Goal: Task Accomplishment & Management: Use online tool/utility

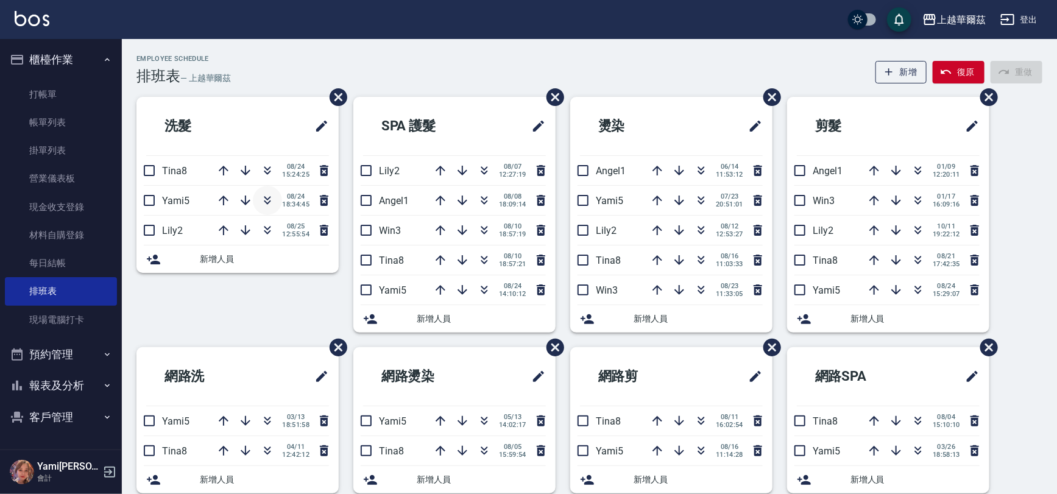
click at [264, 197] on icon "button" at bounding box center [267, 198] width 7 height 4
click at [76, 92] on link "打帳單" at bounding box center [61, 94] width 112 height 28
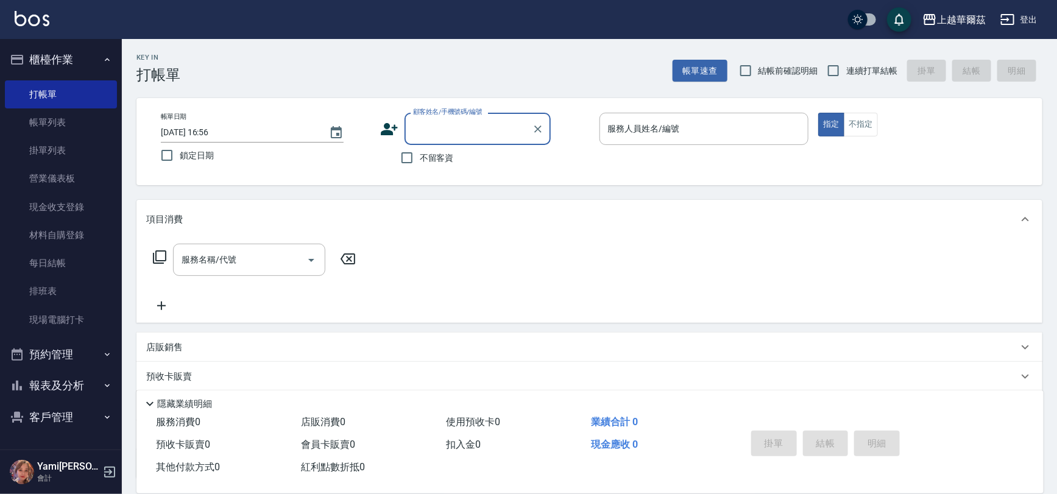
drag, startPoint x: 827, startPoint y: 70, endPoint x: 810, endPoint y: 82, distance: 20.6
click at [827, 70] on input "連續打單結帳" at bounding box center [834, 71] width 26 height 26
checkbox input "true"
click at [412, 158] on input "不留客資" at bounding box center [407, 158] width 26 height 26
checkbox input "true"
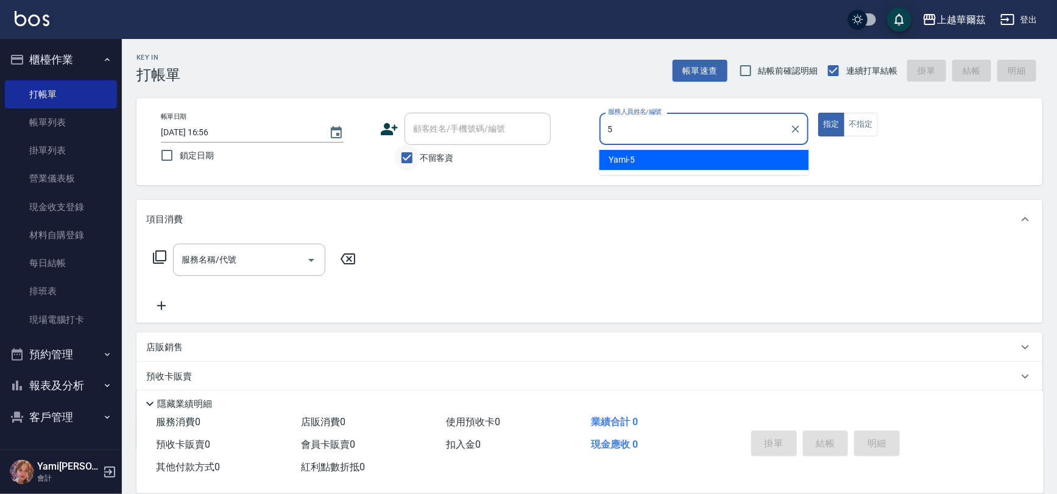
type input "5"
type button "true"
type input "Yami-5"
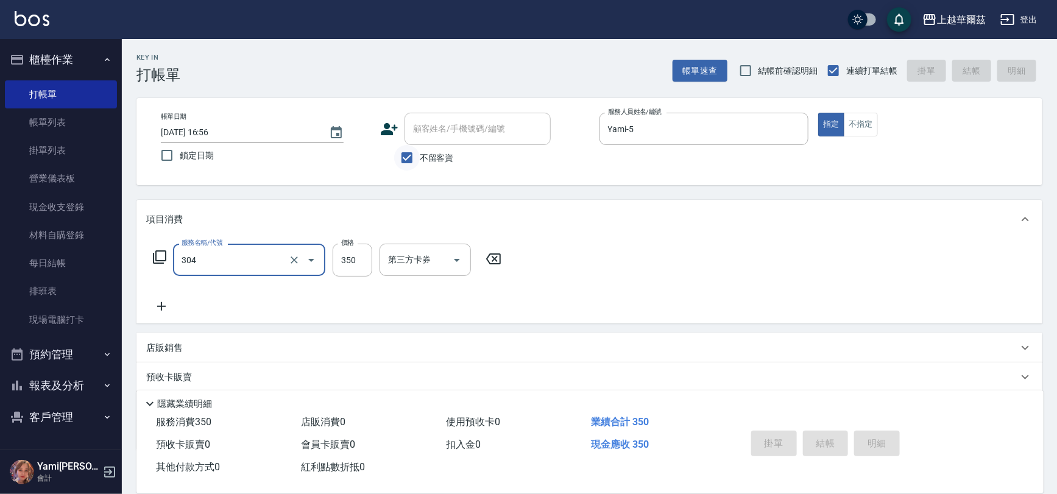
type input "304"
type input "[DATE] 16:57"
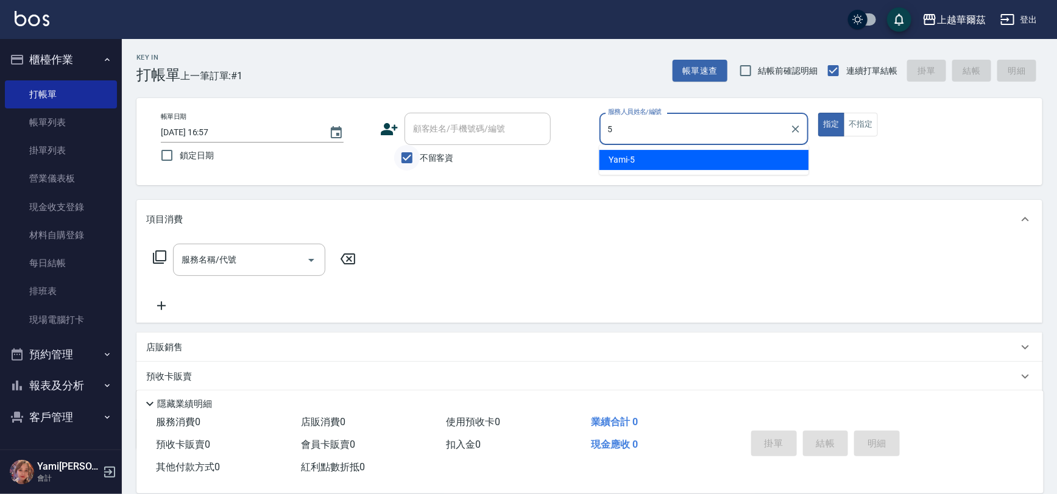
type input "Yami-5"
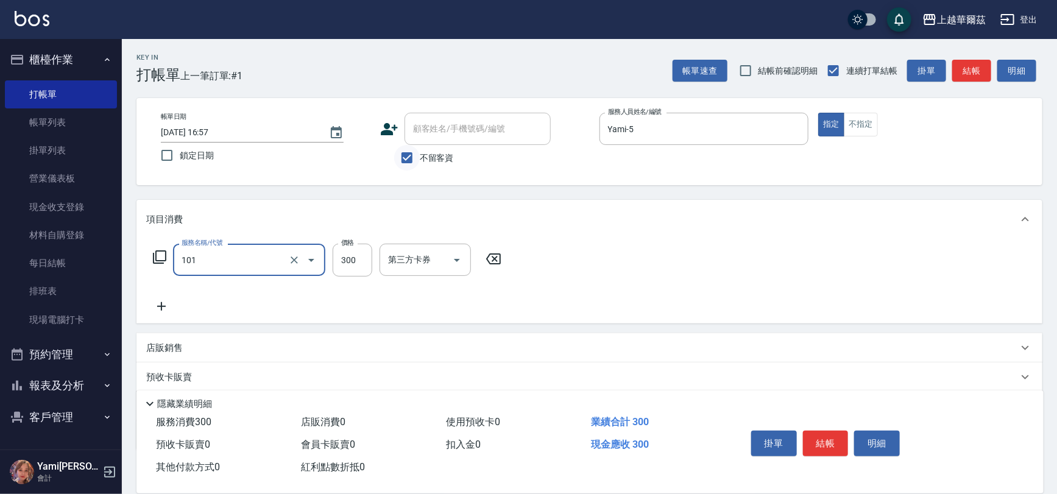
type input "洗髮300(101)"
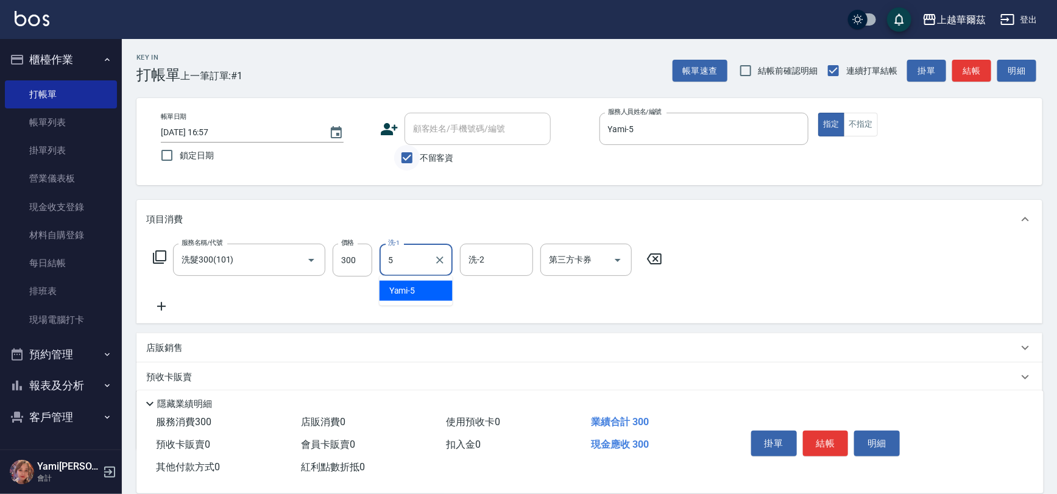
type input "Yami-5"
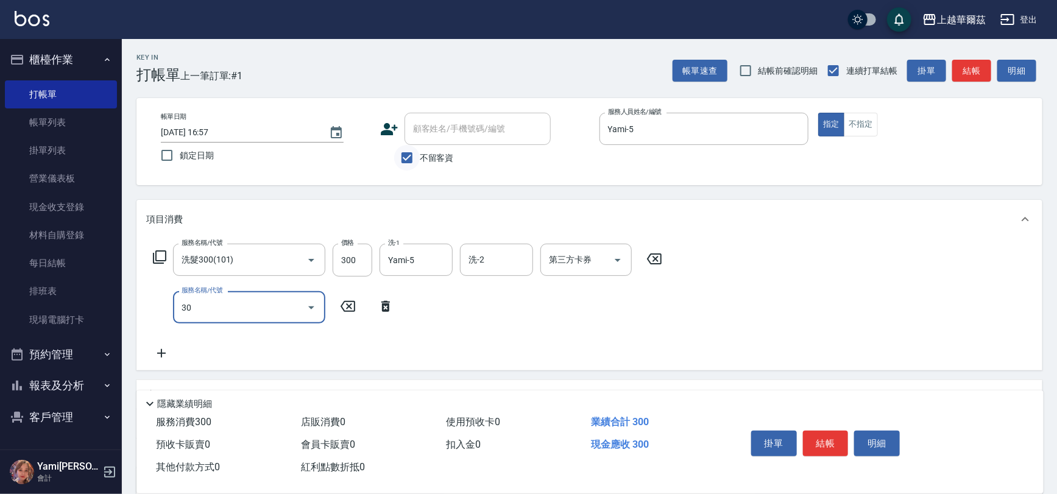
type input "304"
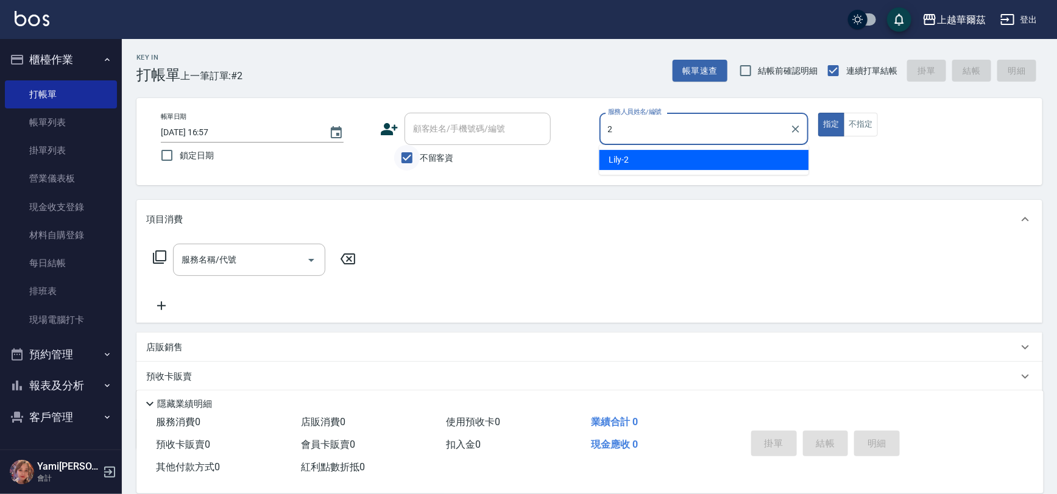
type input "Lily-2"
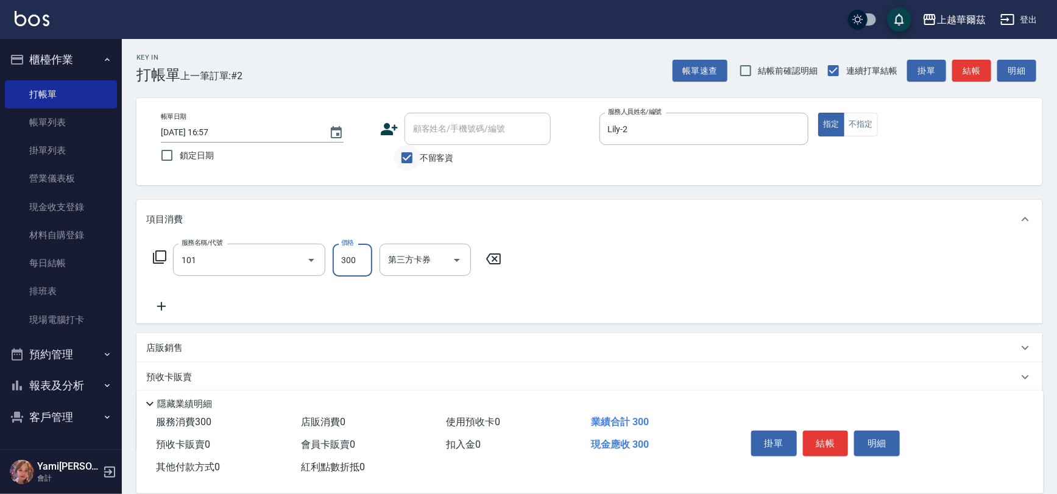
type input "洗髮300(101)"
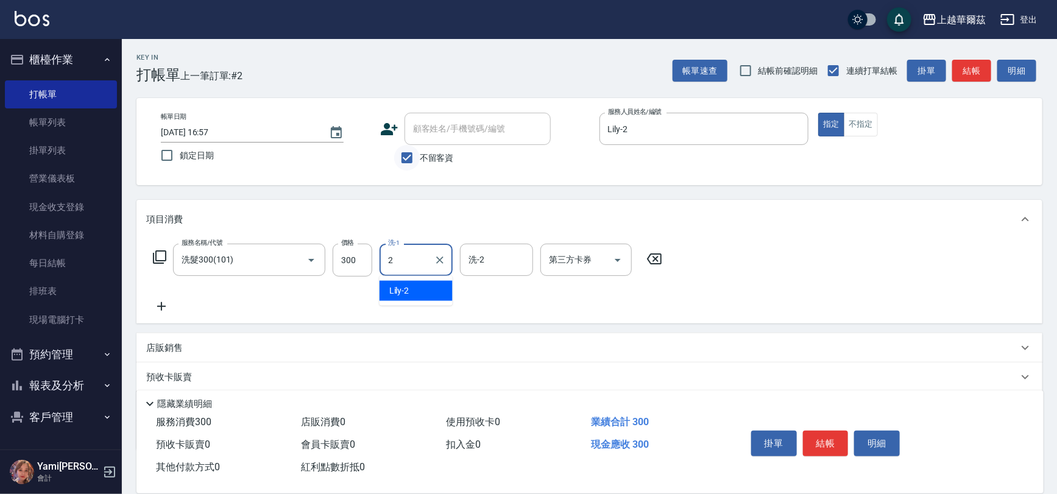
type input "Lily-2"
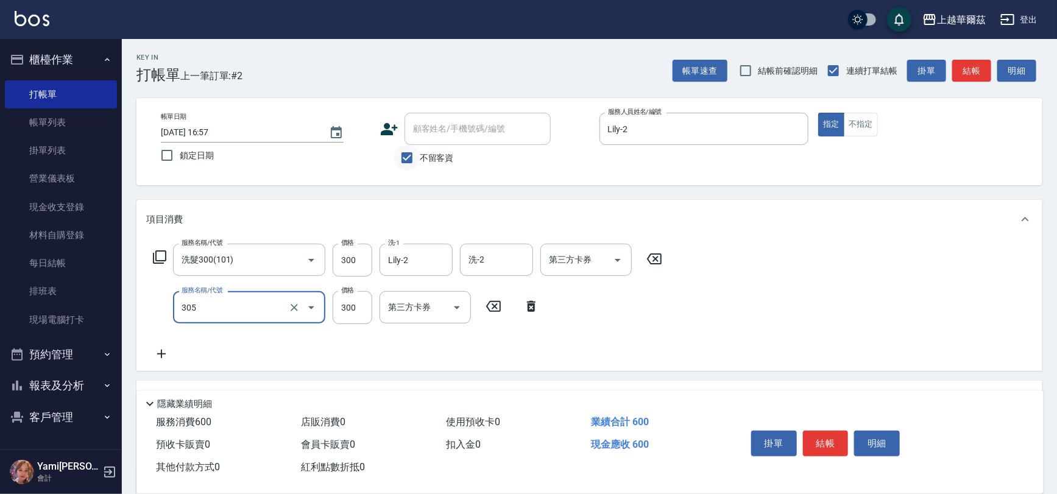
type input "剪髮300(305)"
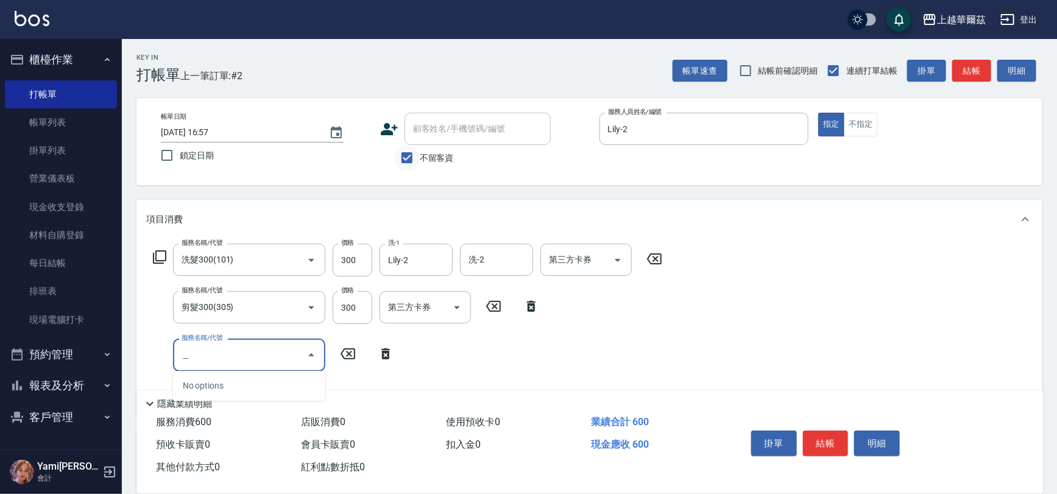
type input "區"
type input "補染(410)"
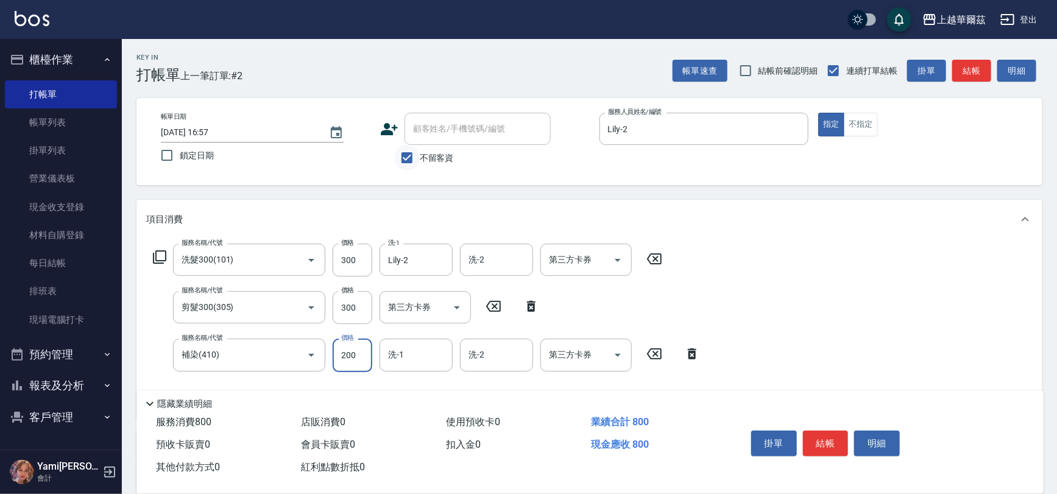
type input "200"
type input "Lily-2"
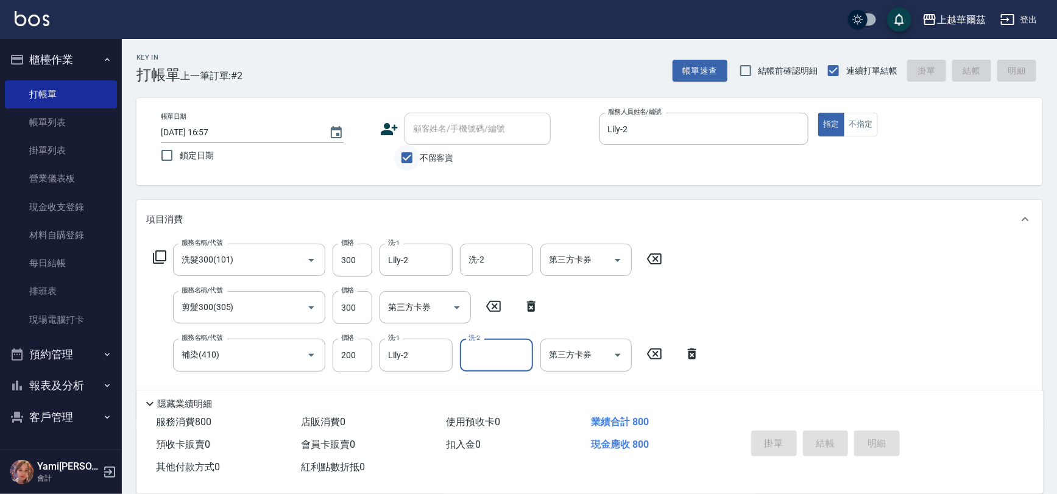
type input "[DATE] 16:58"
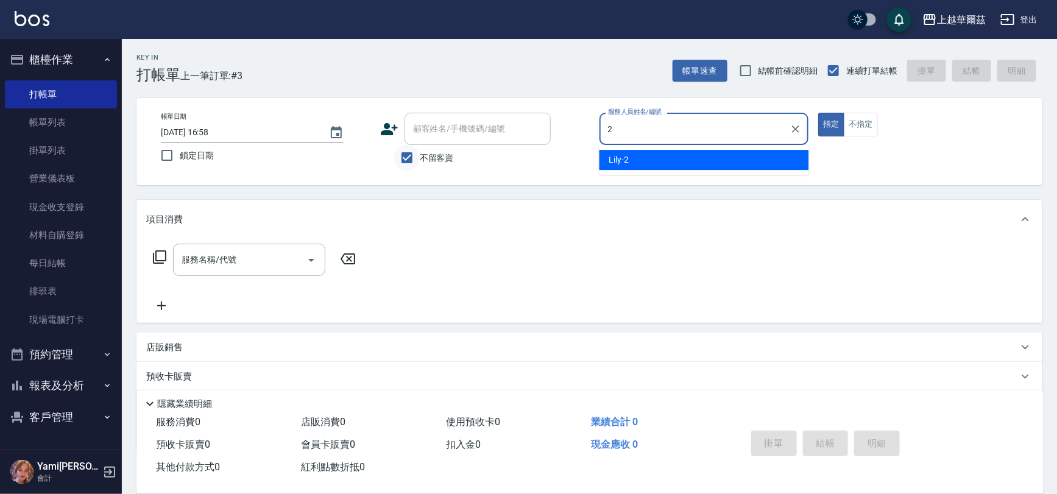
type input "Lily-2"
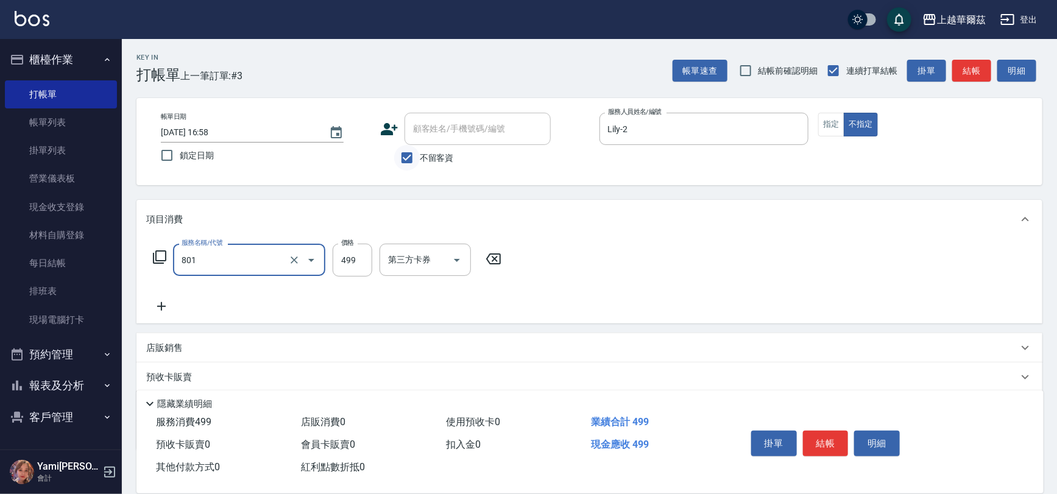
type input "舒壓洗499(801)"
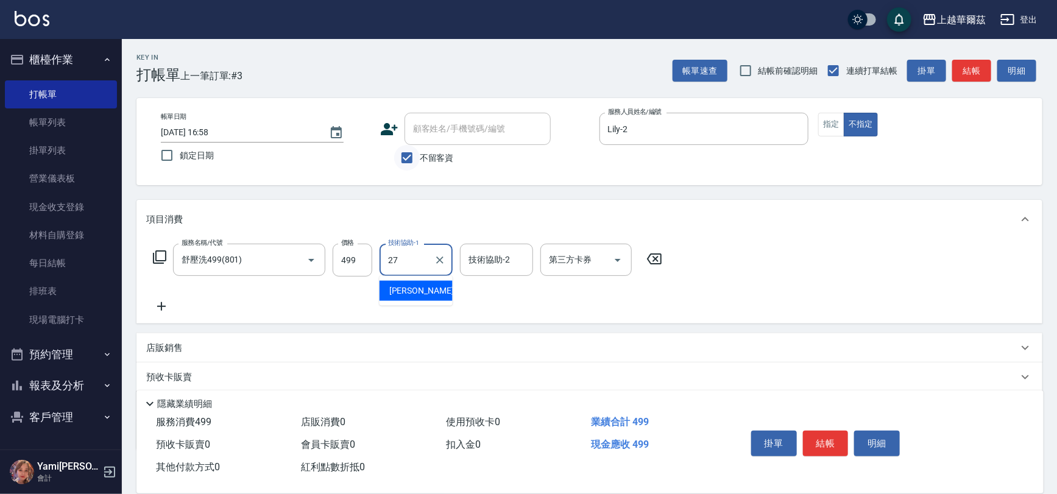
type input "Sandy-27"
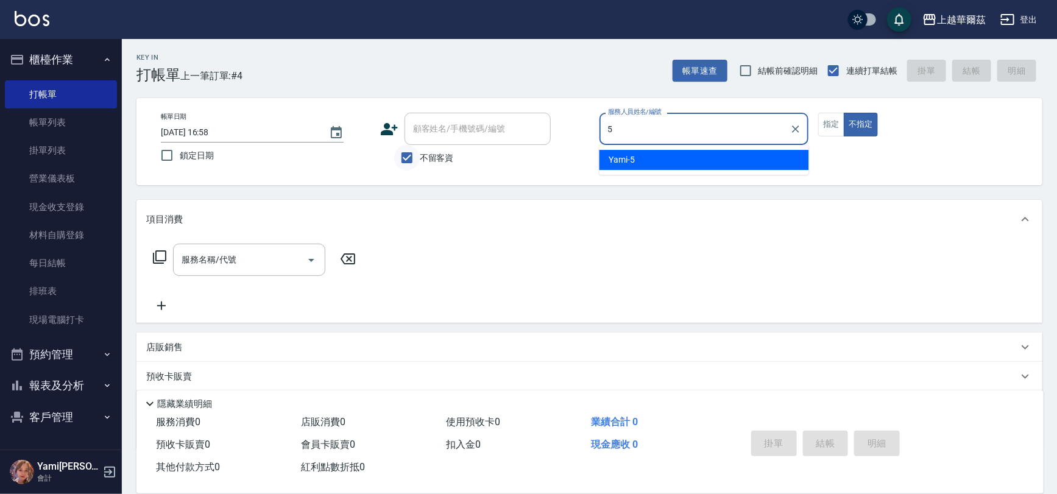
type input "Yami-5"
type button "false"
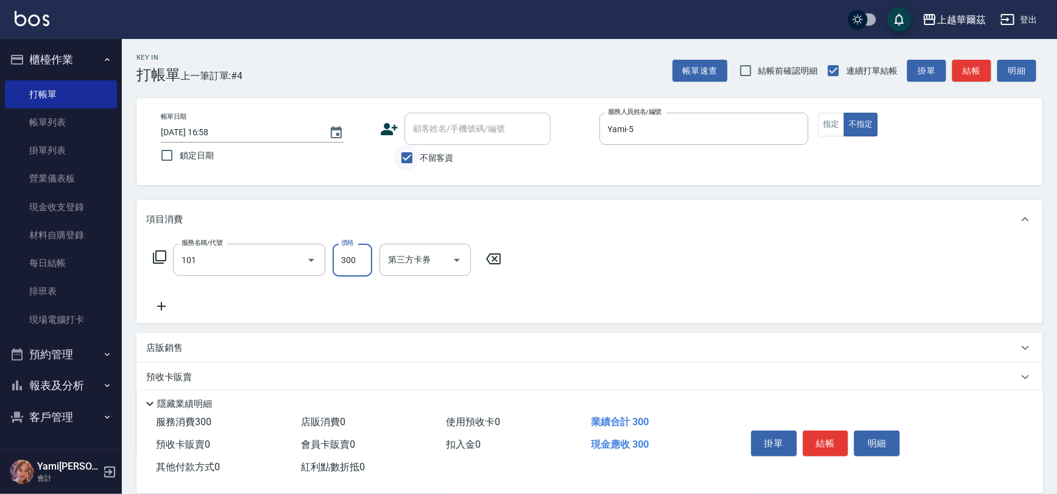
type input "洗髮300(101)"
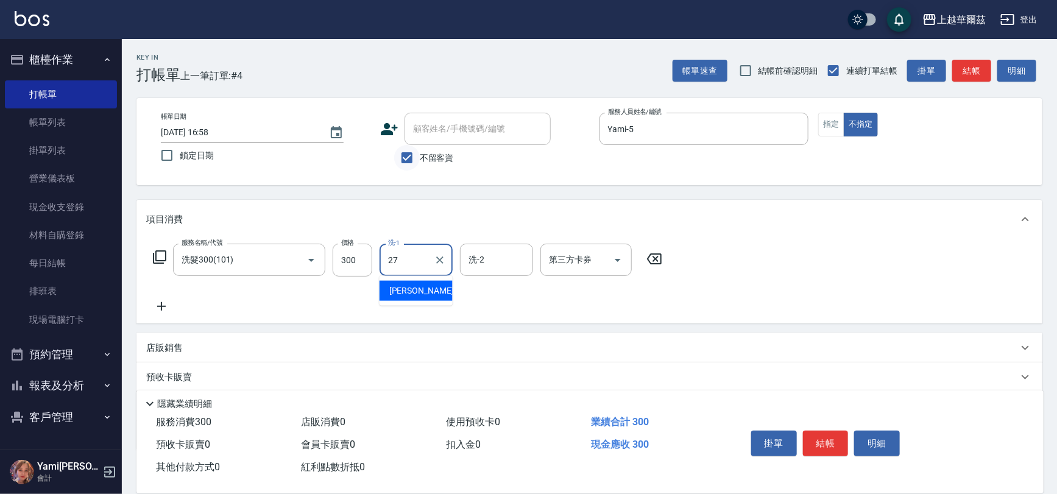
type input "Sandy-27"
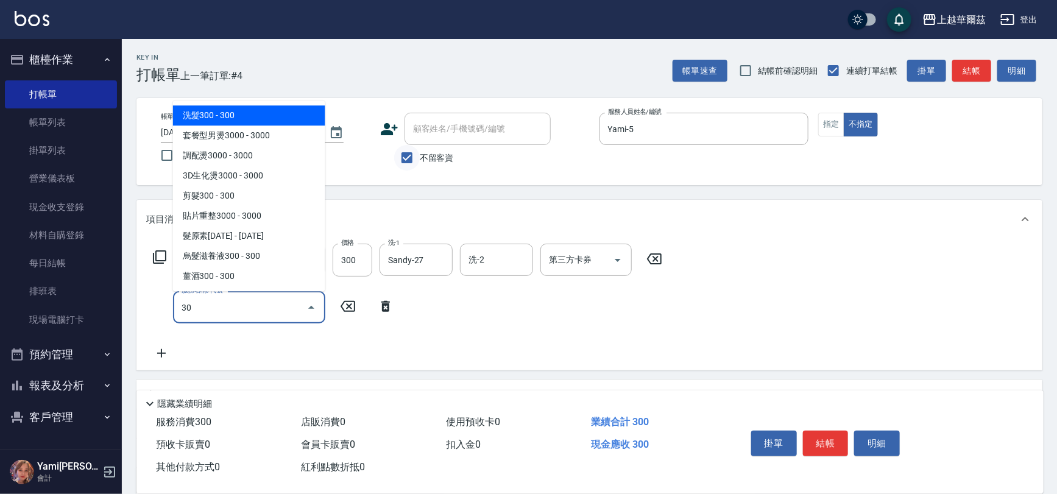
type input "304"
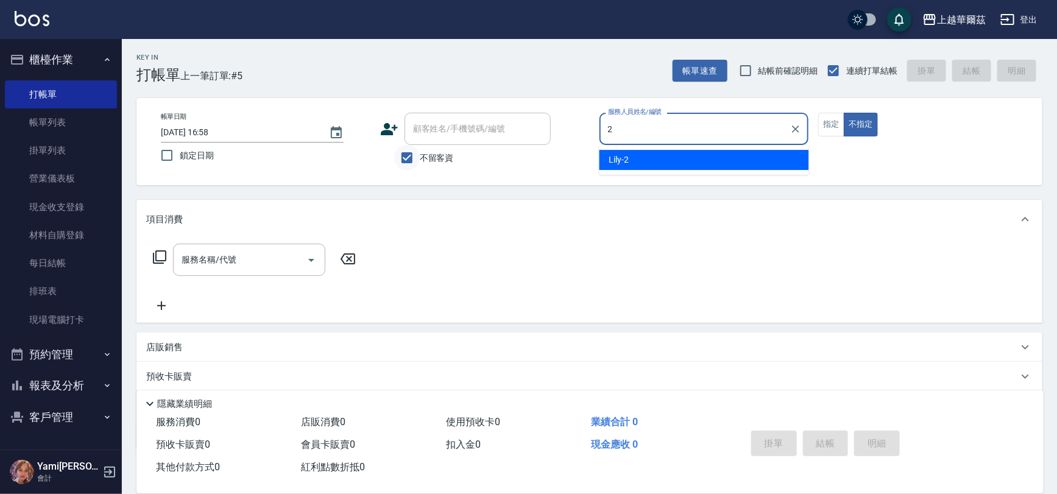
type input "Lily-2"
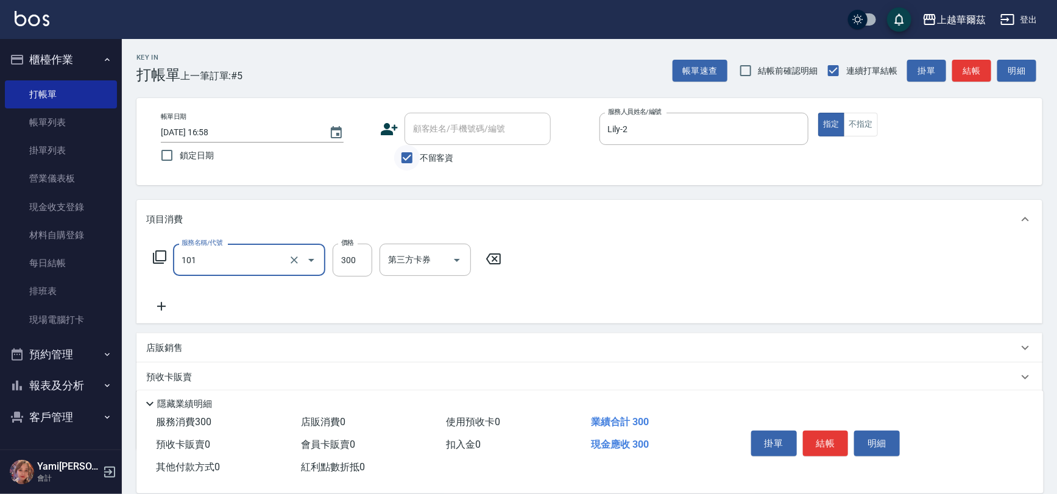
type input "洗髮300(101)"
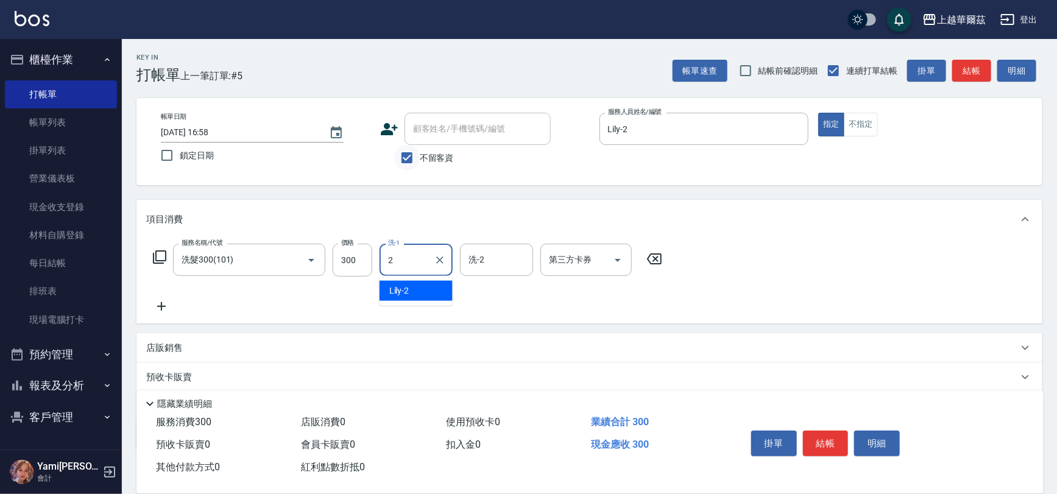
type input "Lily-2"
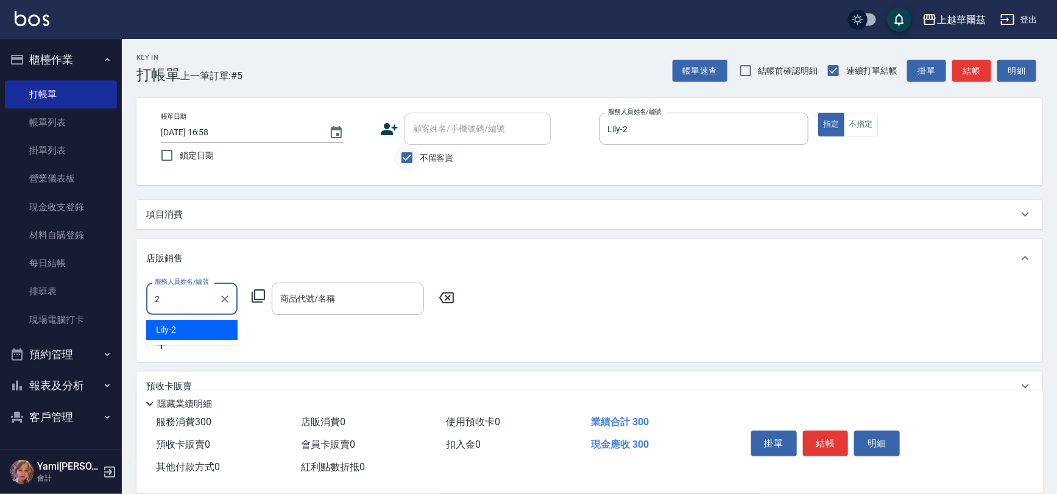
type input "Lily-2"
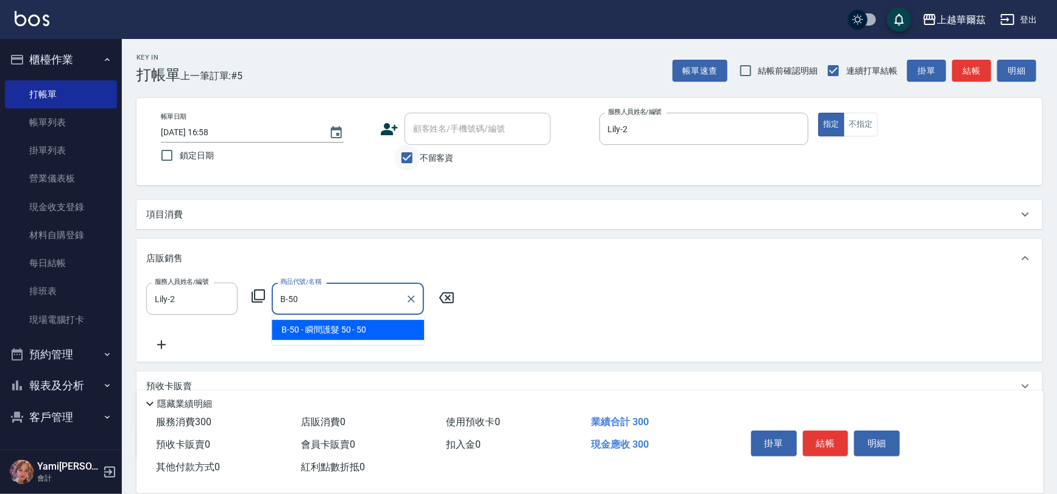
type input "瞬間護髮 50"
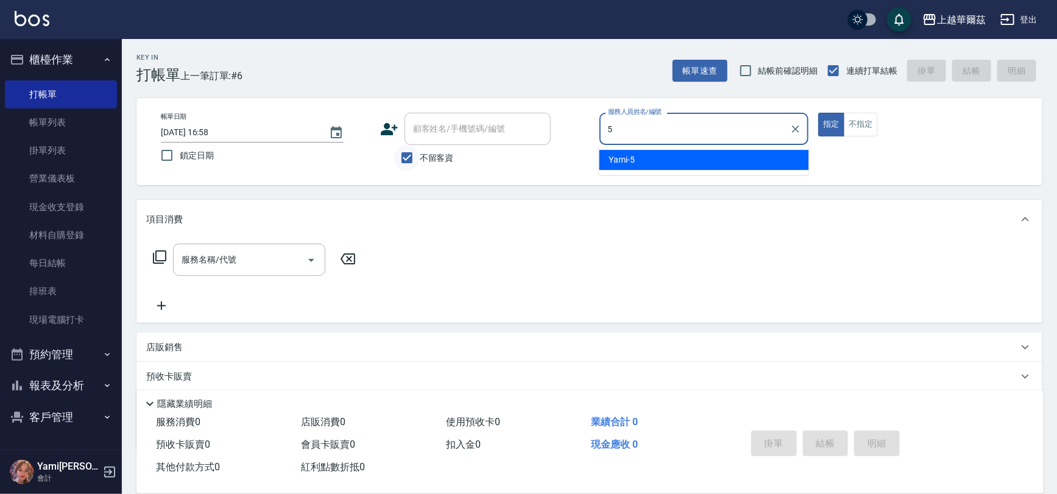
type input "Yami-5"
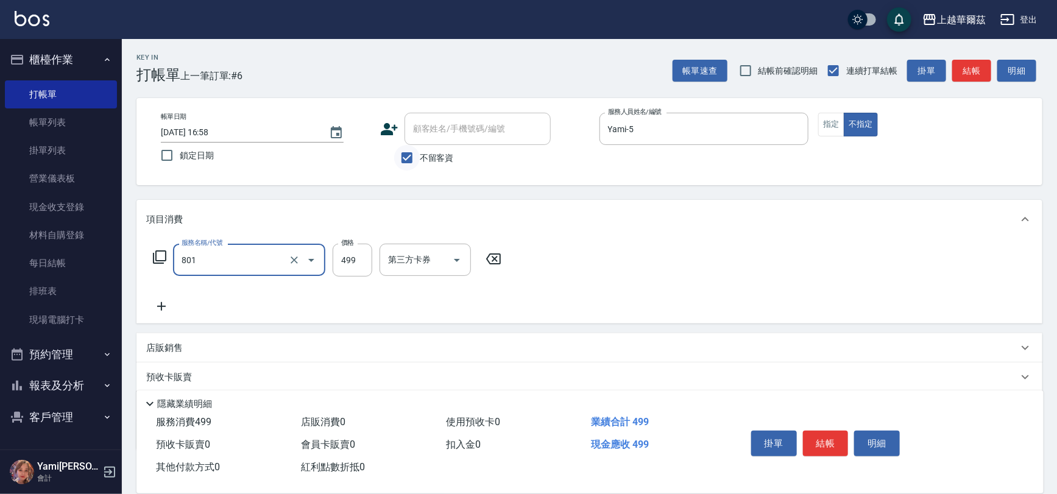
type input "舒壓洗499(801)"
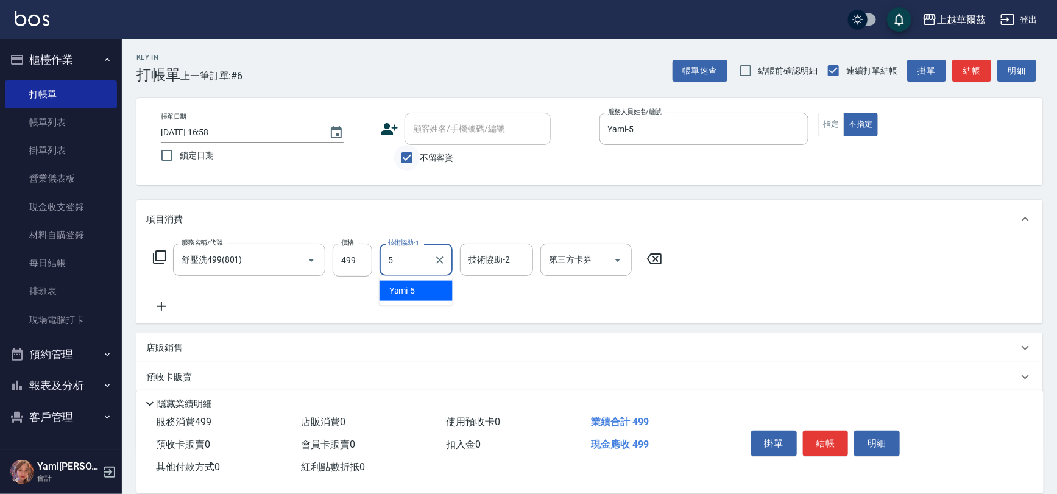
type input "Yami-5"
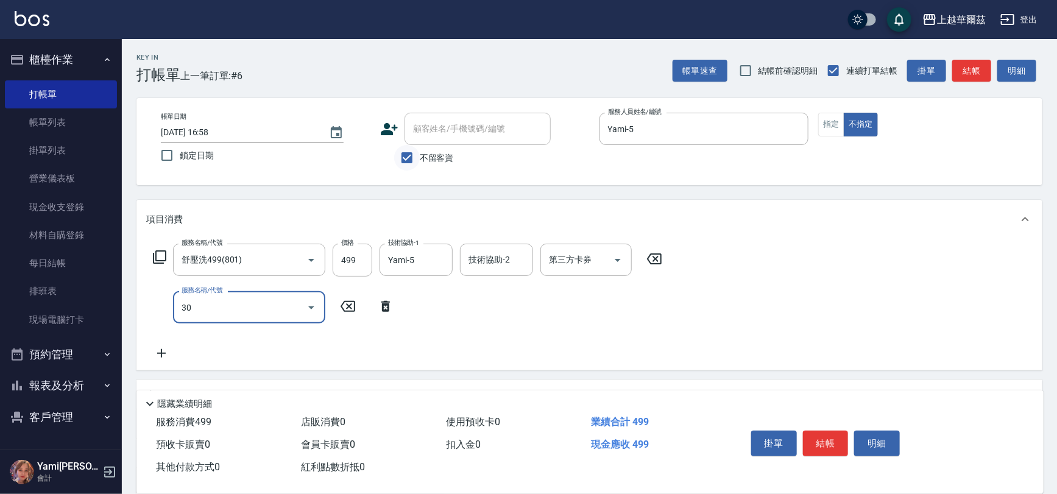
type input "303"
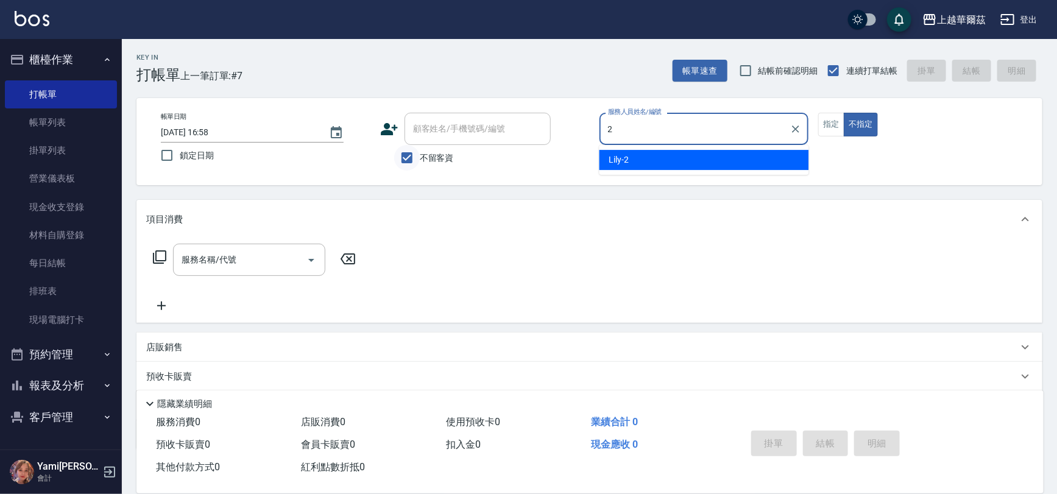
type input "Lily-2"
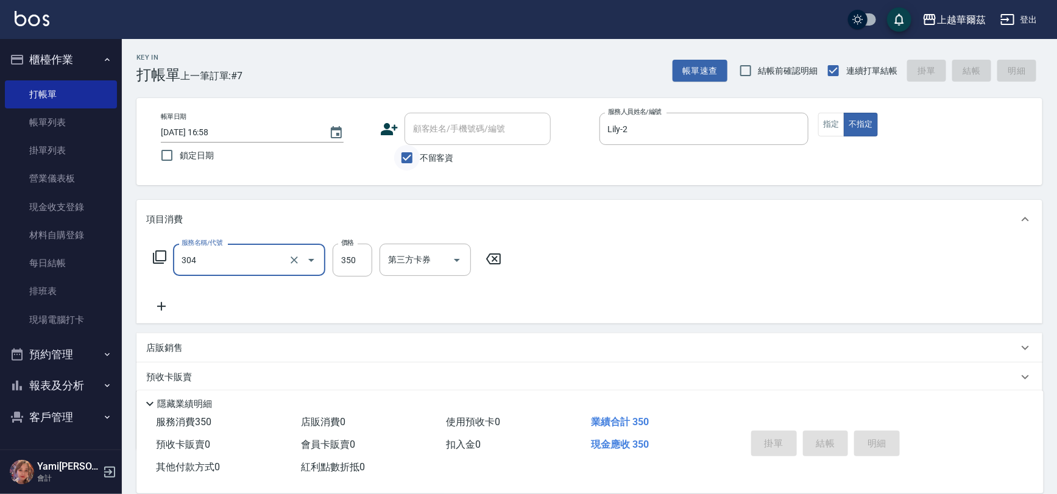
type input "304"
type input "[DATE] 16:59"
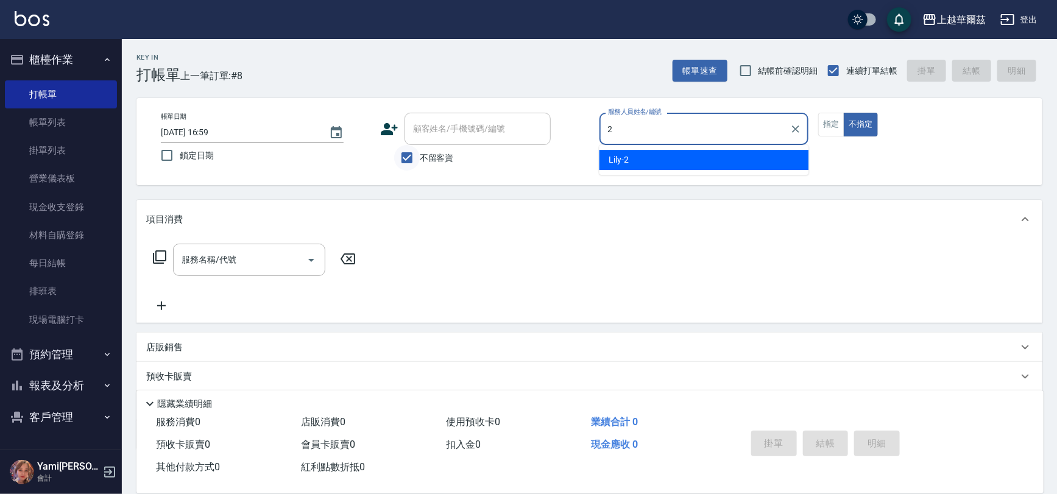
type input "Lily-2"
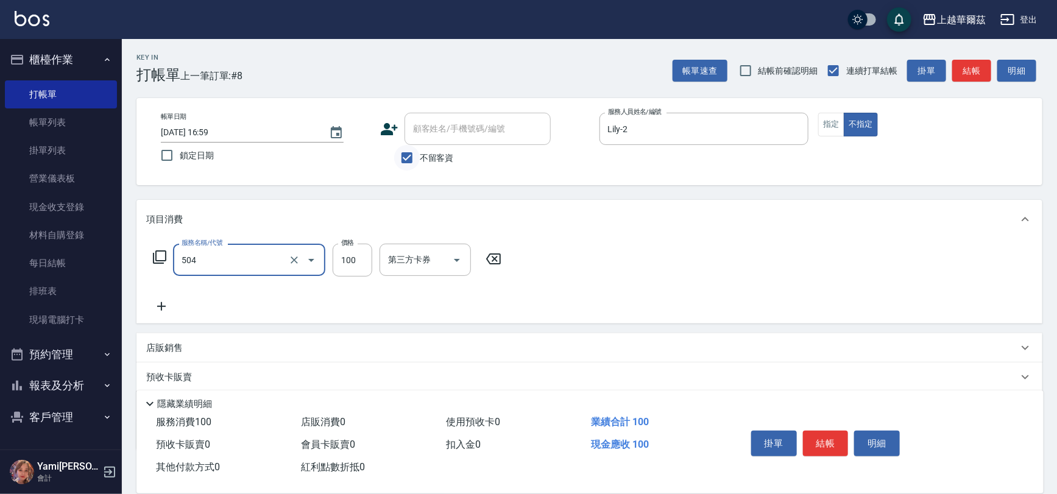
type input "電棒造型(504)"
type input "200"
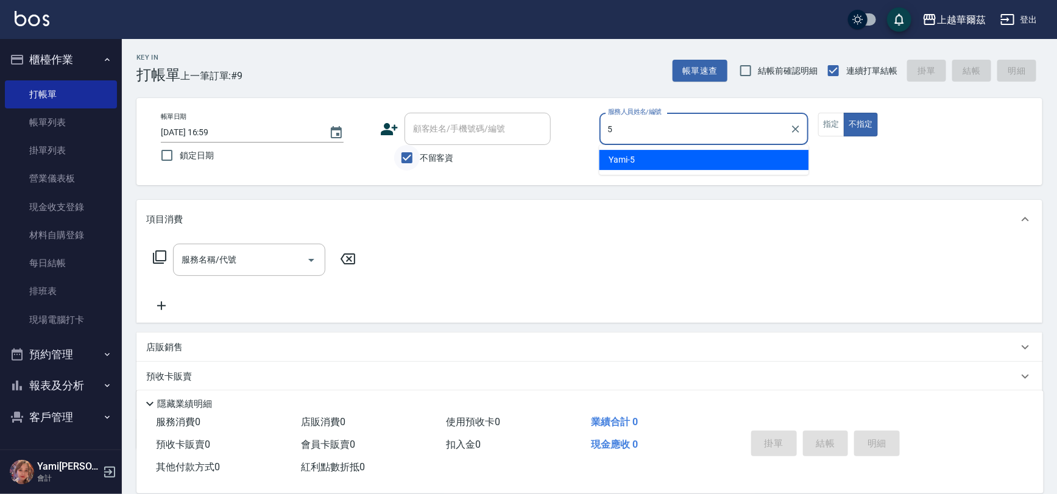
type input "Yami-5"
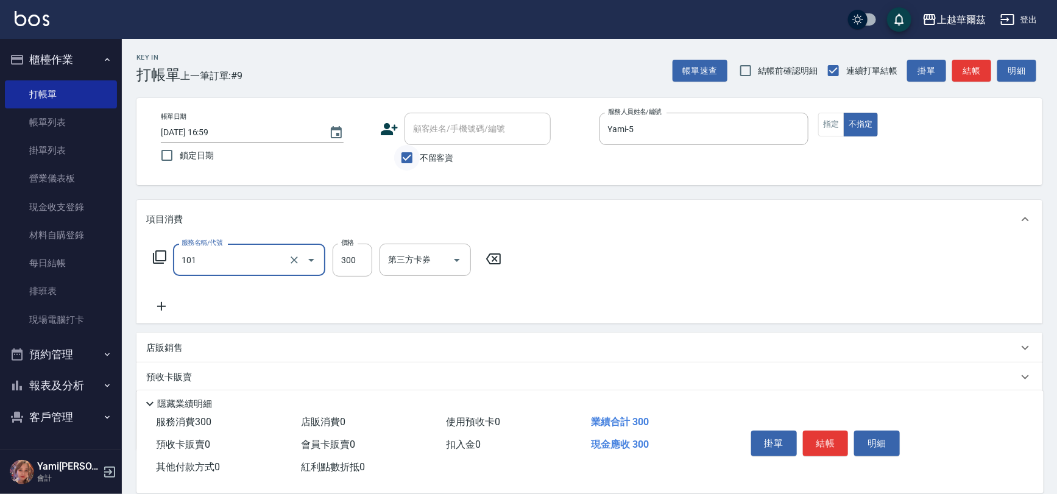
type input "洗髮300(101)"
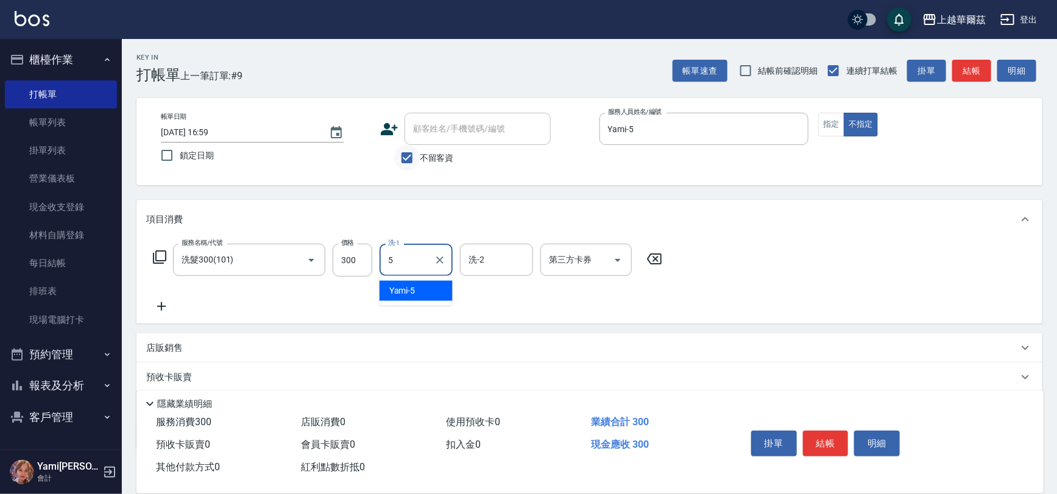
type input "Yami-5"
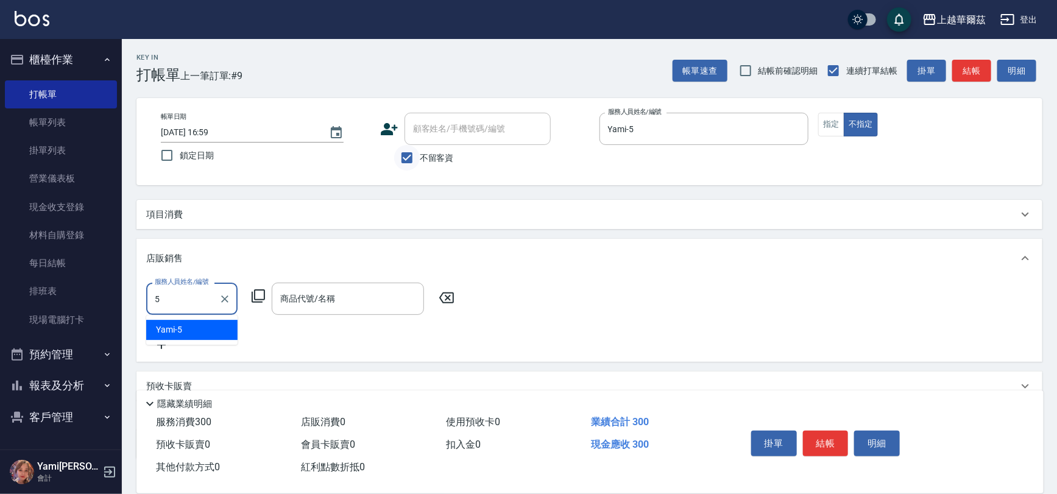
type input "Yami-5"
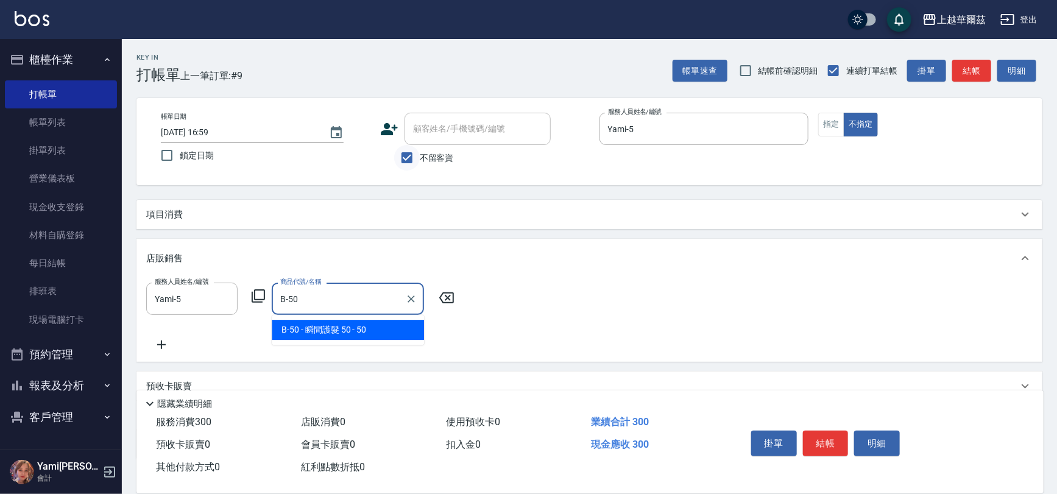
type input "瞬間護髮 50"
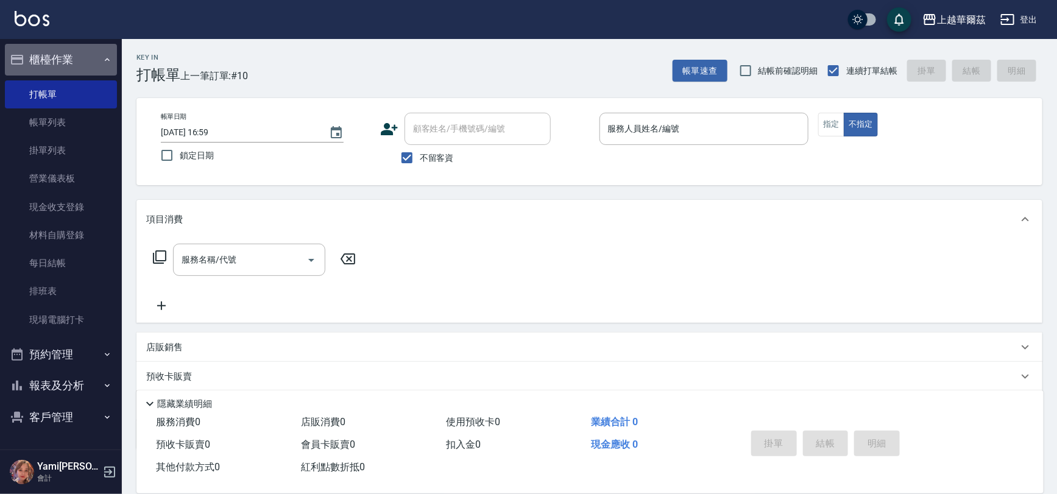
click at [78, 52] on button "櫃檯作業" at bounding box center [61, 60] width 112 height 32
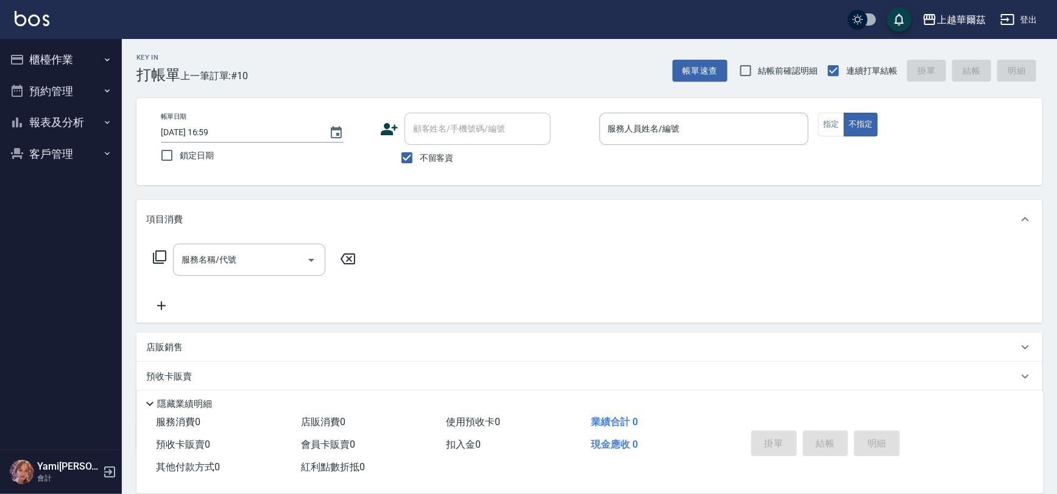
click at [82, 116] on button "報表及分析" at bounding box center [61, 123] width 112 height 32
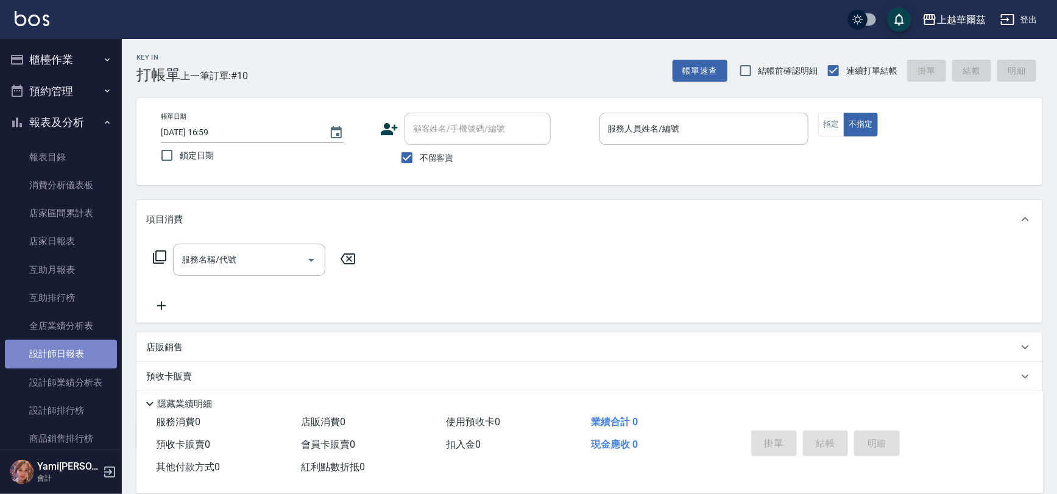
click at [73, 343] on link "設計師日報表" at bounding box center [61, 354] width 112 height 28
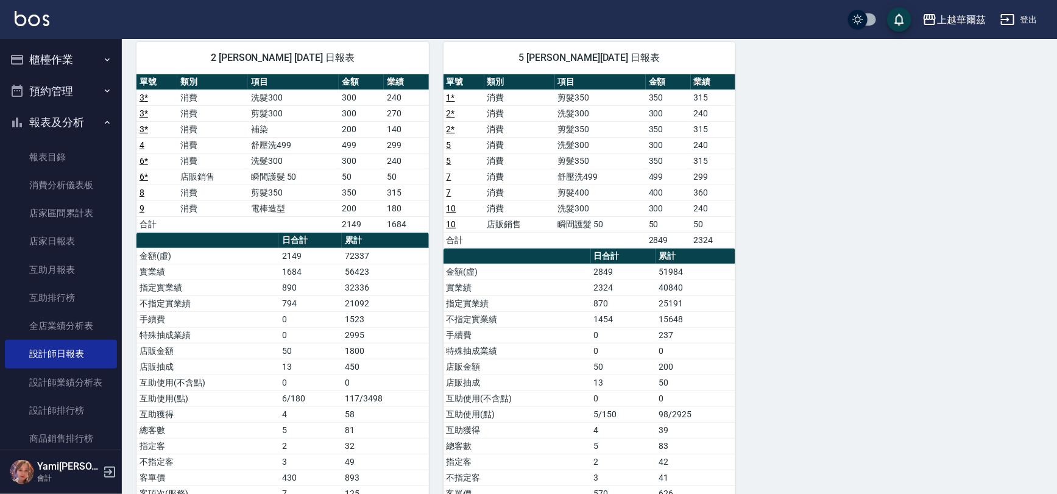
scroll to position [97, 0]
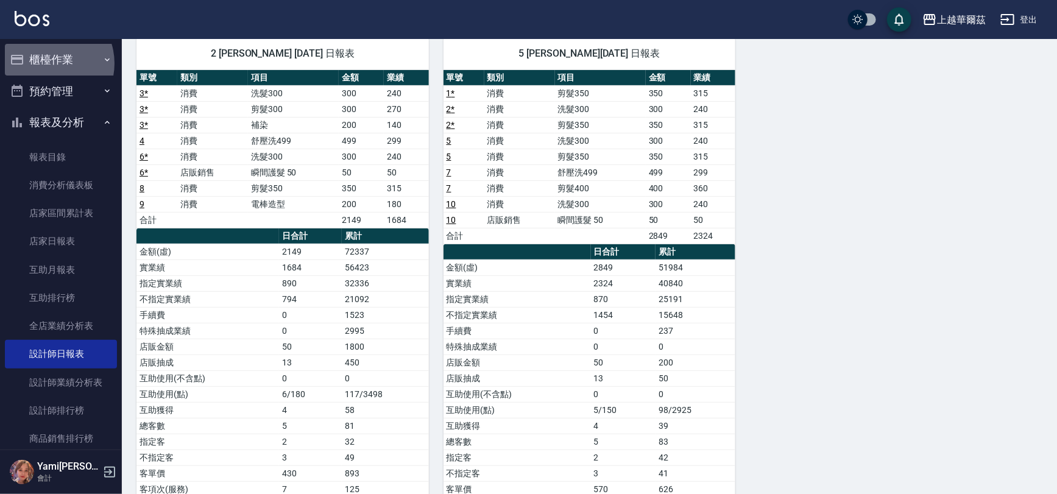
click at [47, 63] on button "櫃檯作業" at bounding box center [61, 60] width 112 height 32
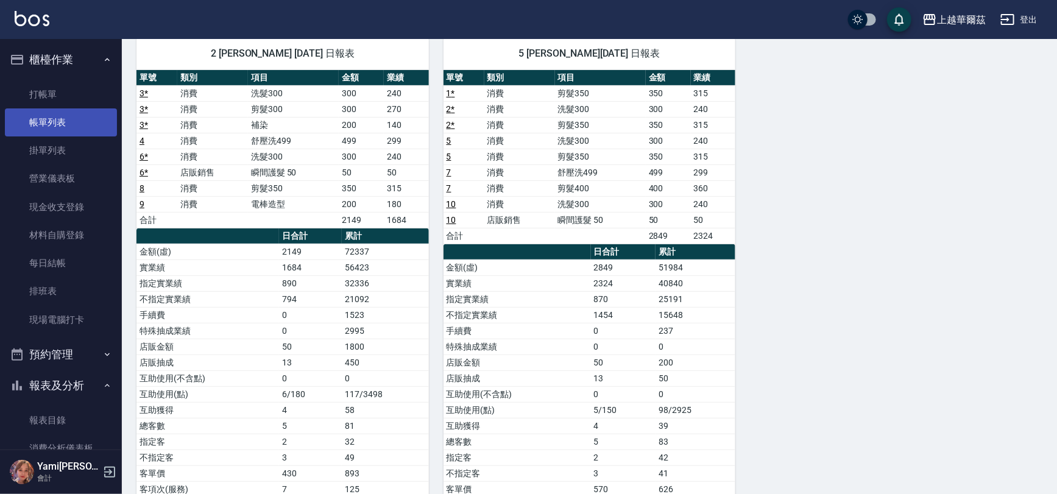
click at [68, 124] on link "帳單列表" at bounding box center [61, 122] width 112 height 28
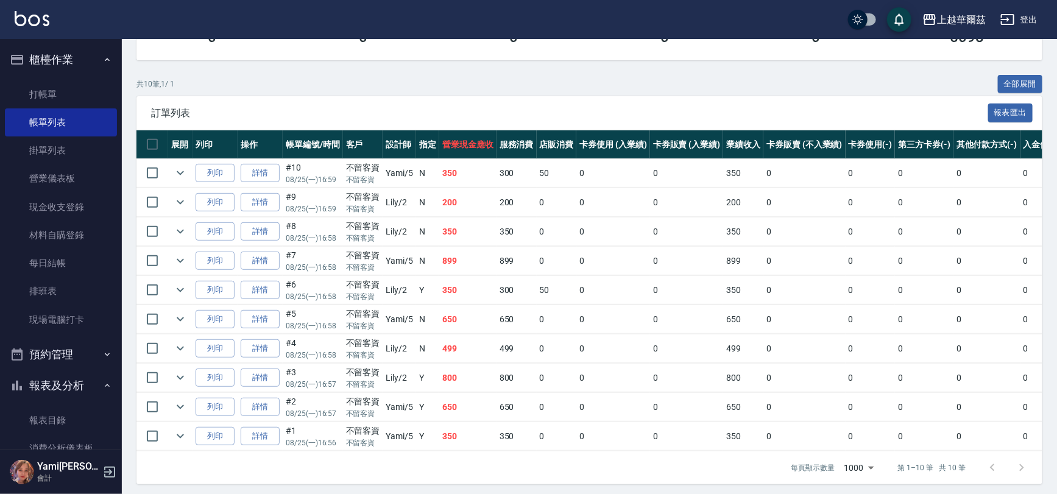
scroll to position [220, 0]
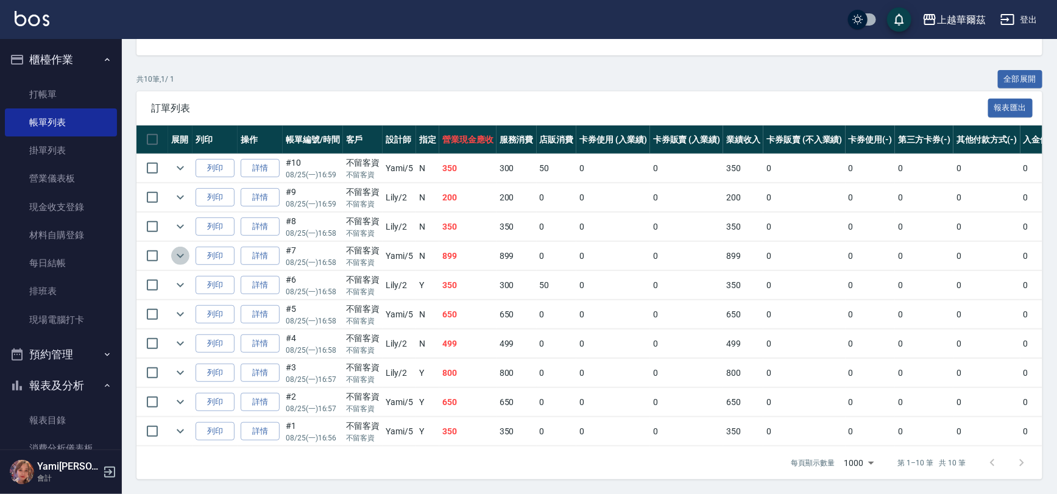
click at [183, 249] on icon "expand row" at bounding box center [180, 256] width 15 height 15
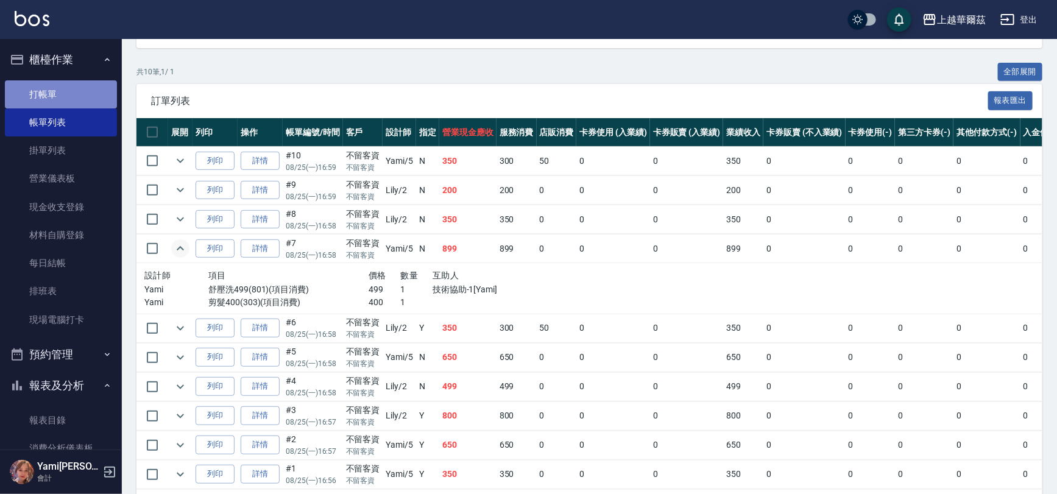
click at [72, 93] on link "打帳單" at bounding box center [61, 94] width 112 height 28
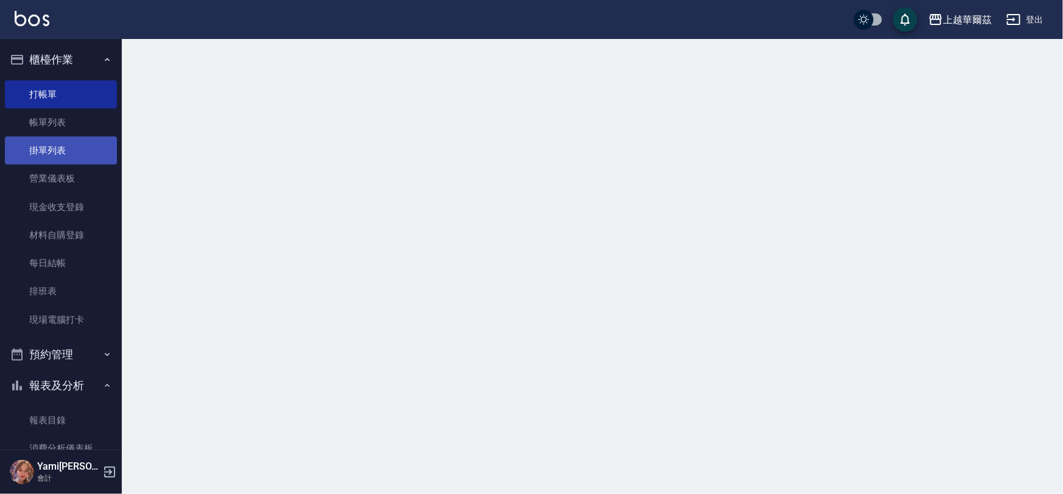
click at [70, 48] on button "櫃檯作業" at bounding box center [61, 60] width 112 height 32
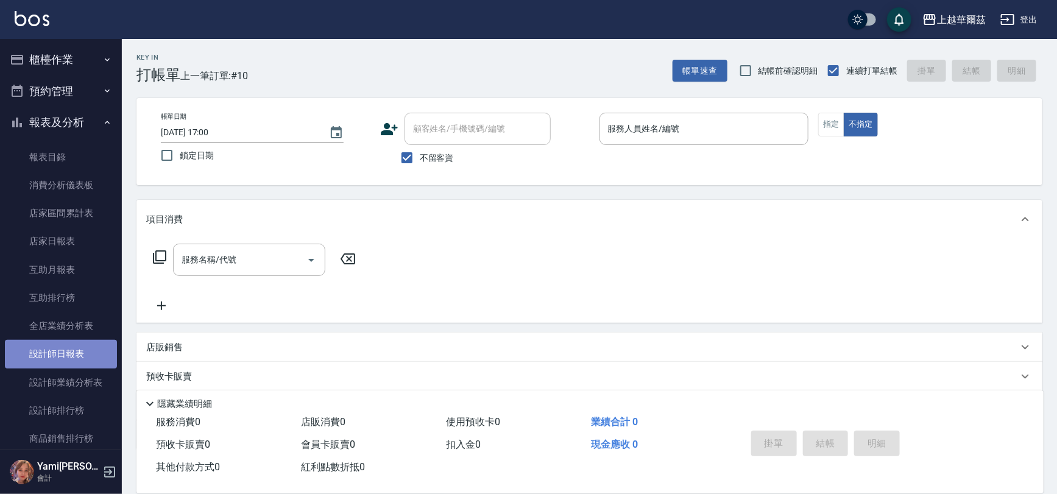
click at [63, 352] on link "設計師日報表" at bounding box center [61, 354] width 112 height 28
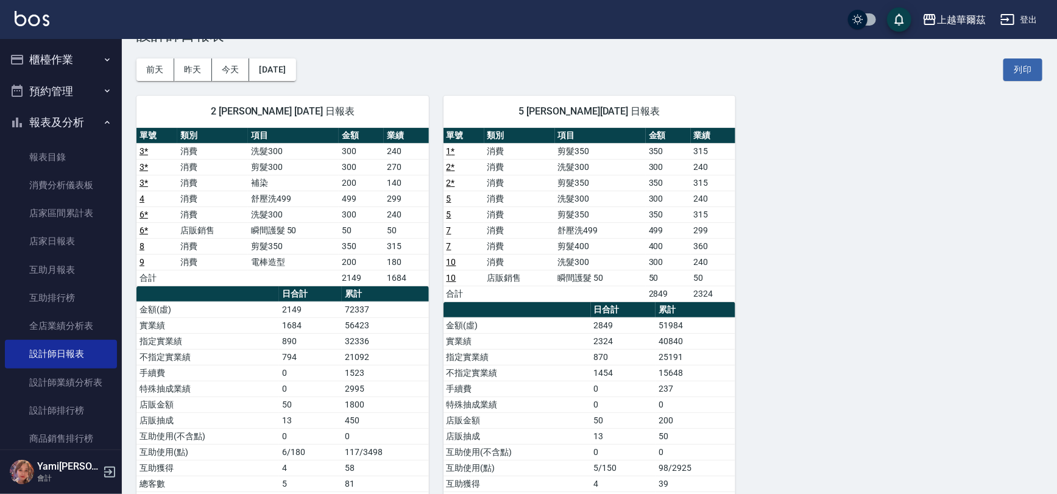
scroll to position [44, 0]
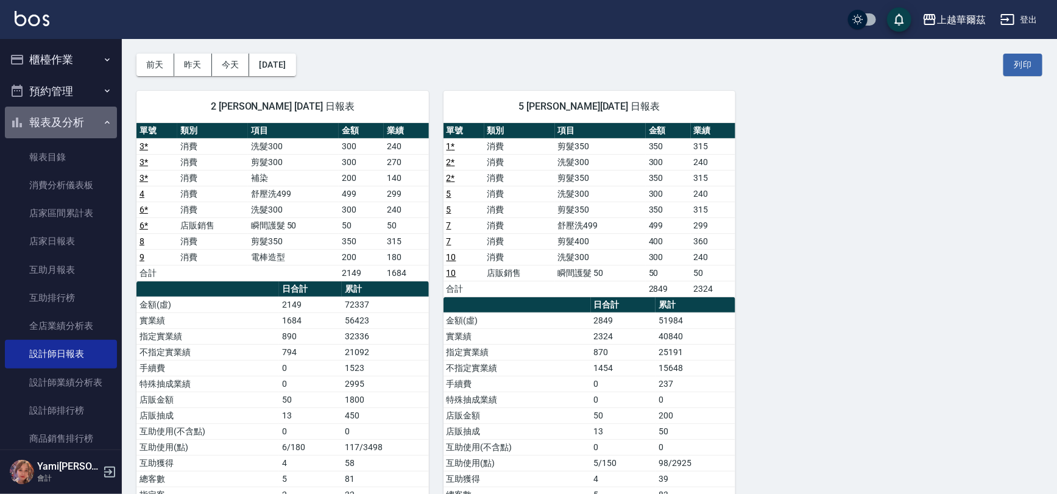
click at [63, 107] on button "報表及分析" at bounding box center [61, 123] width 112 height 32
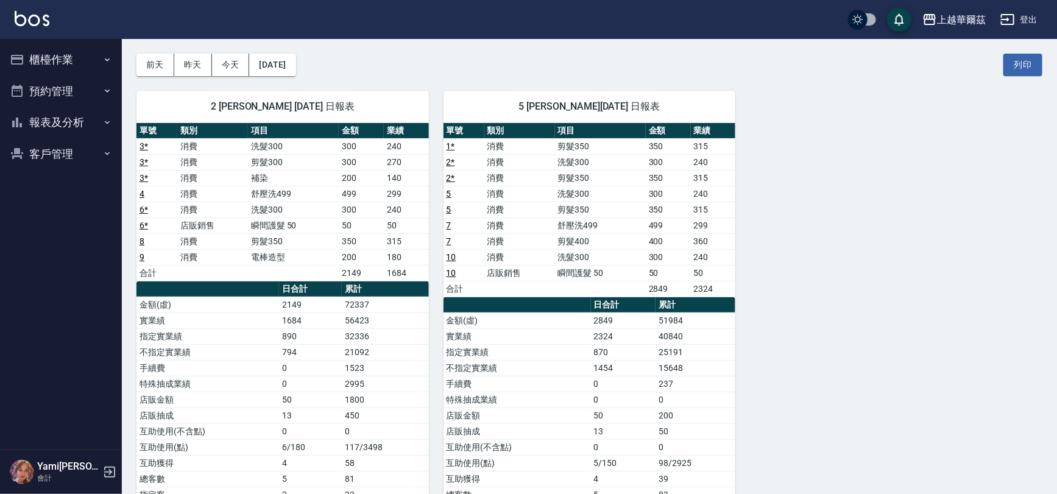
click at [66, 62] on button "櫃檯作業" at bounding box center [61, 60] width 112 height 32
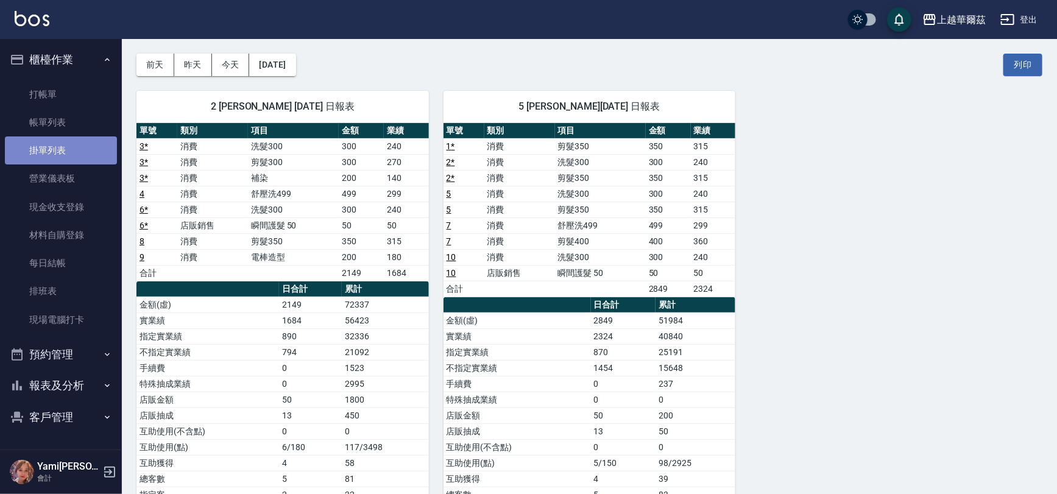
click at [57, 140] on link "掛單列表" at bounding box center [61, 150] width 112 height 28
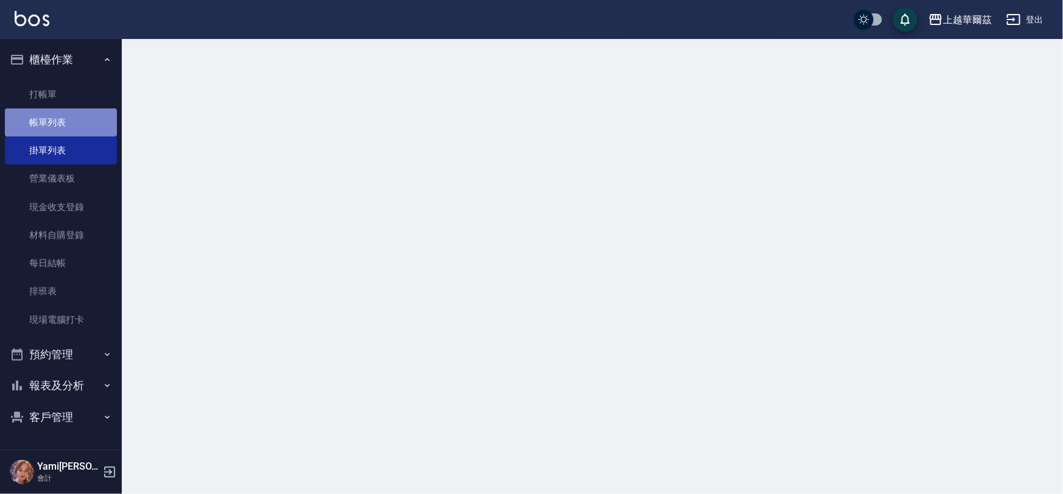
click at [58, 127] on link "帳單列表" at bounding box center [61, 122] width 112 height 28
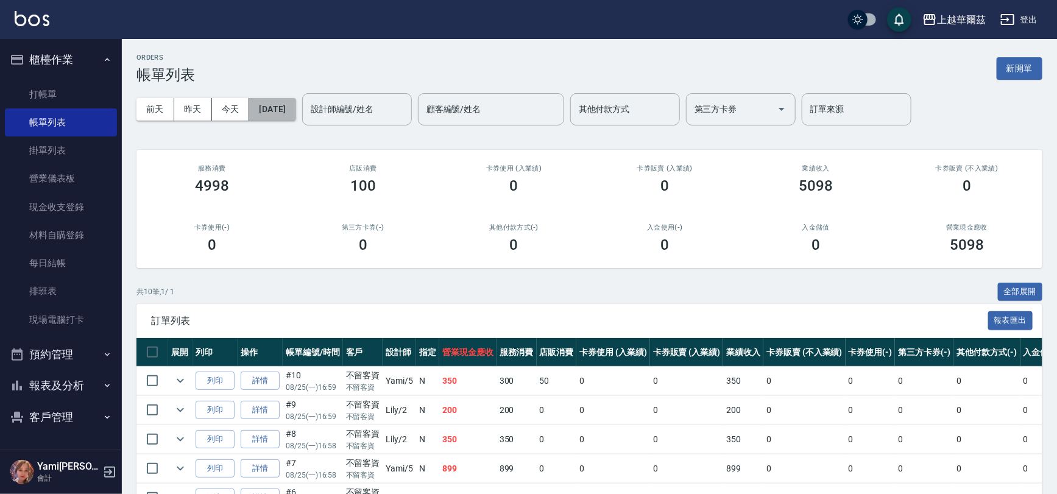
click at [264, 108] on button "[DATE]" at bounding box center [272, 109] width 46 height 23
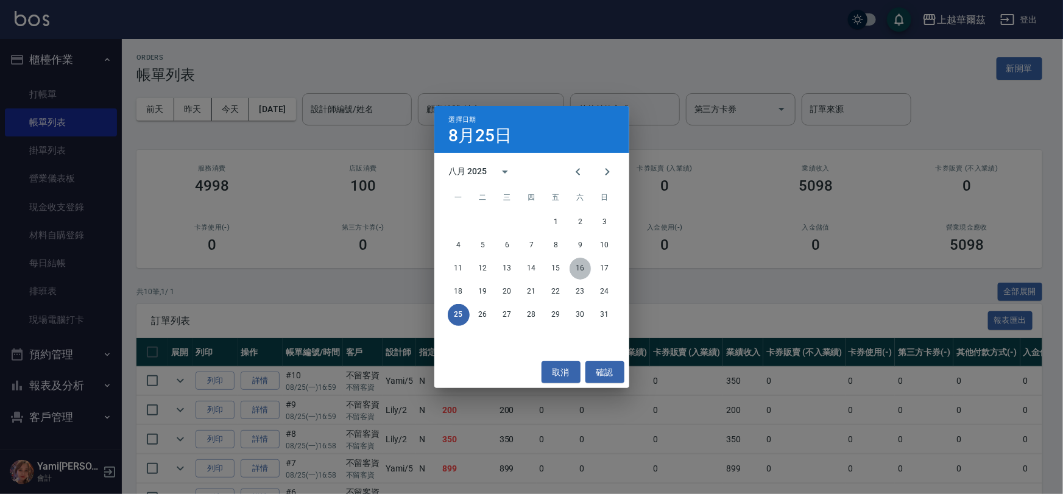
click at [582, 266] on button "16" at bounding box center [581, 269] width 22 height 22
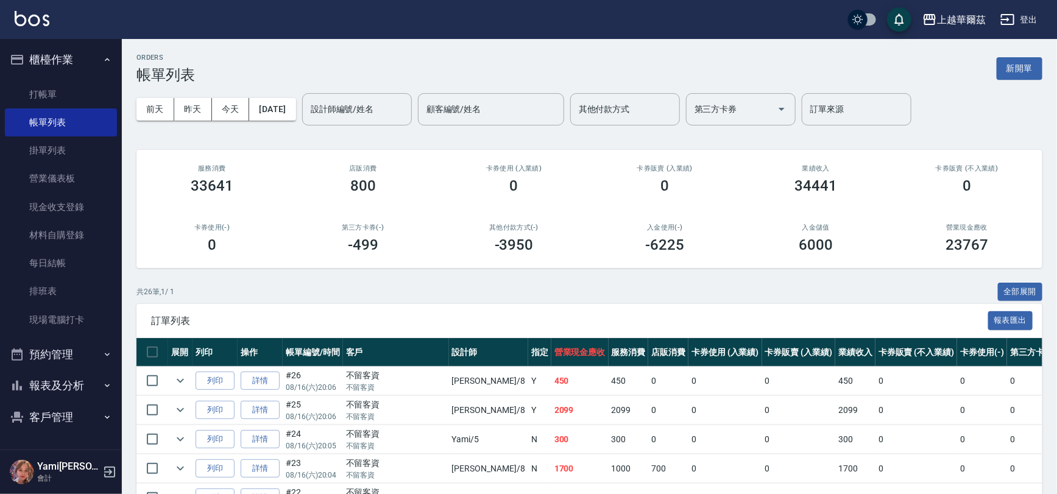
scroll to position [150, 0]
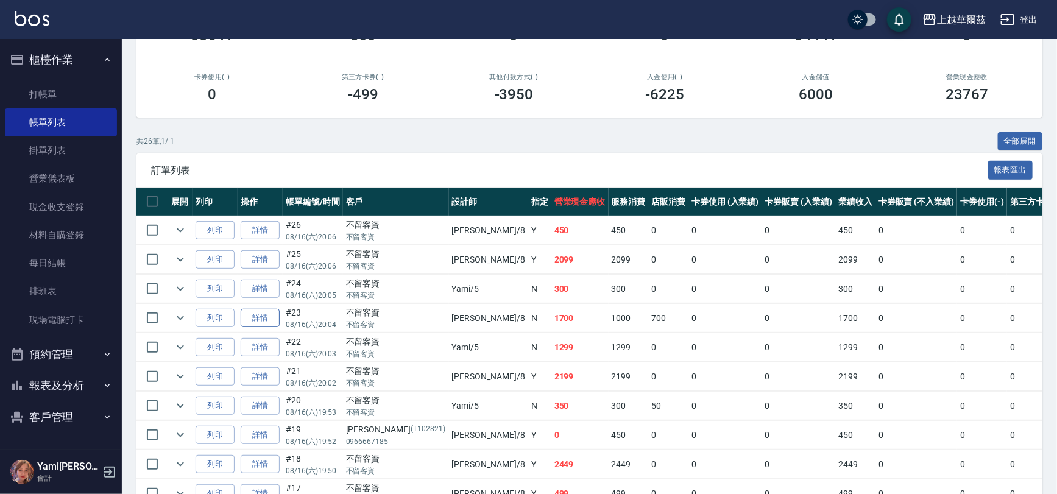
click at [265, 318] on link "詳情" at bounding box center [260, 318] width 39 height 19
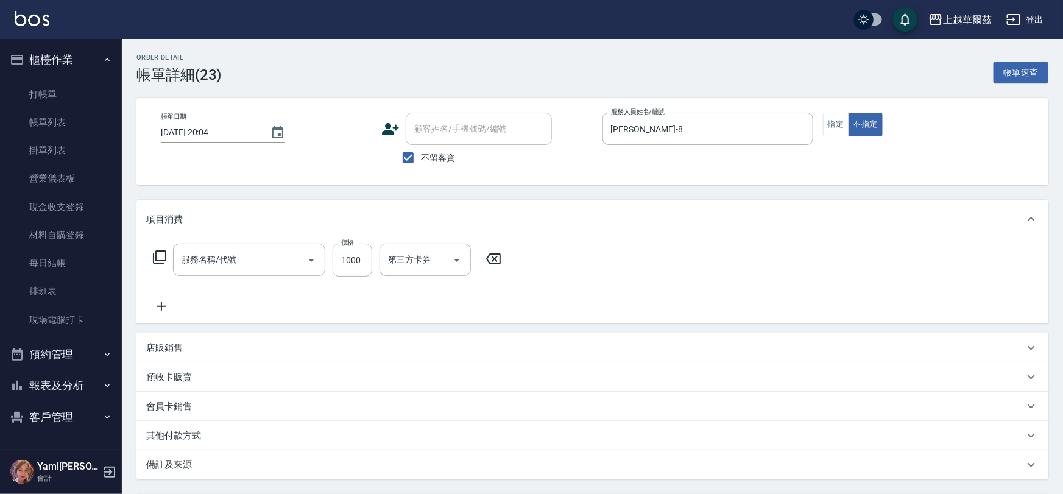
type input "[DATE] 20:04"
checkbox input "true"
type input "[PERSON_NAME]-8"
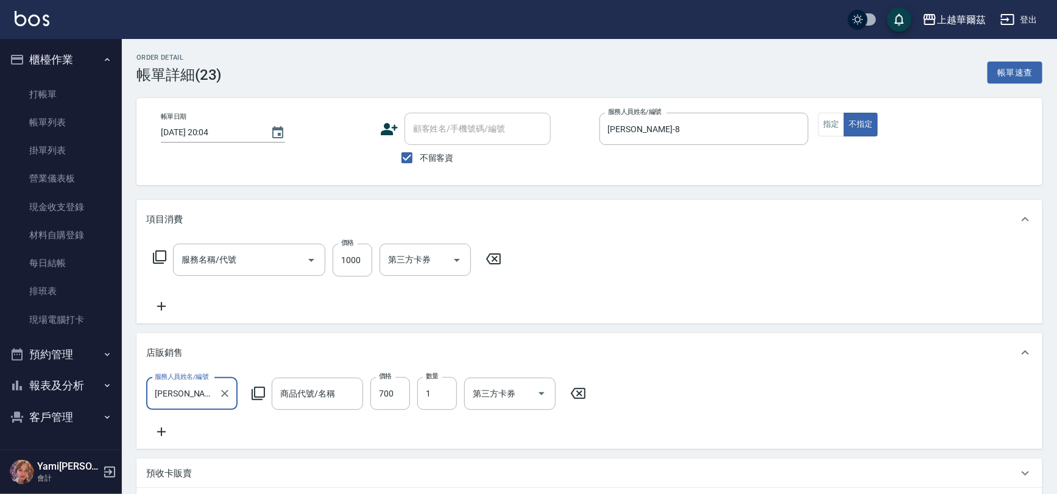
type input "髮原素頭皮1000(808)"
type input "IH蜂膠頭皮水 700"
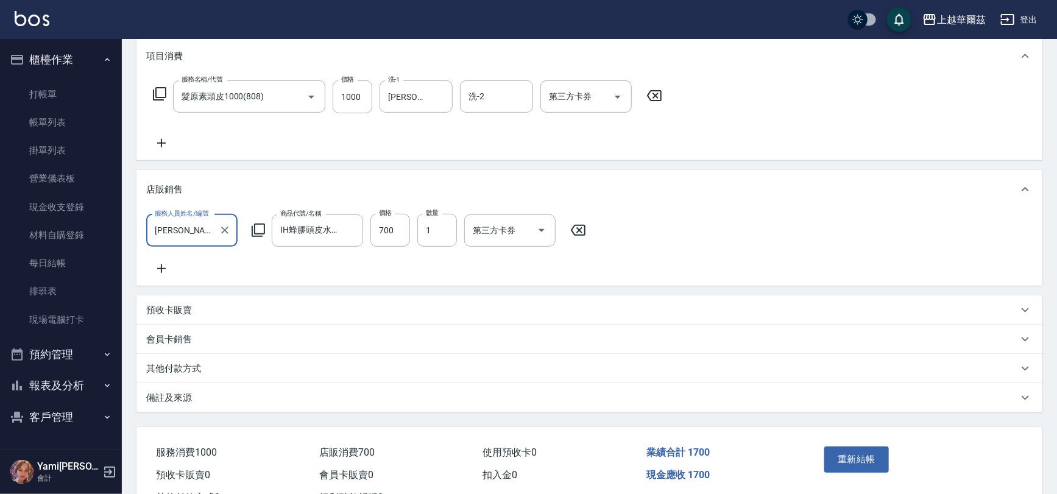
scroll to position [184, 0]
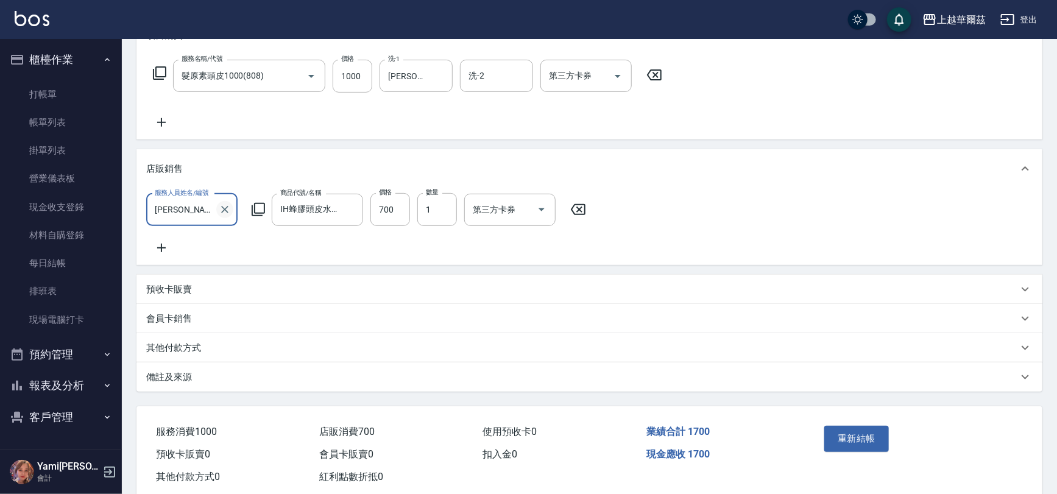
click at [227, 207] on icon "Clear" at bounding box center [224, 209] width 7 height 7
type input "Yami-5"
click at [852, 447] on button "重新結帳" at bounding box center [856, 439] width 65 height 26
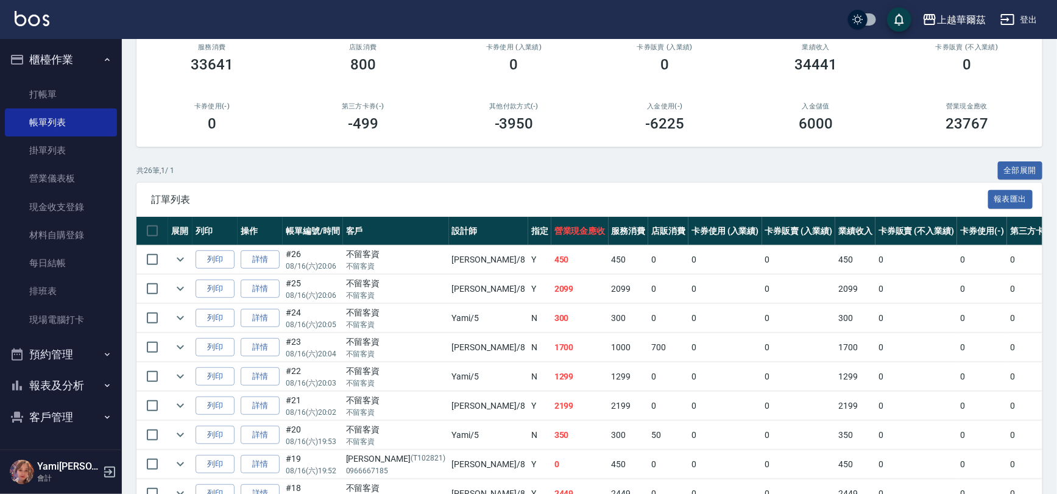
scroll to position [135, 0]
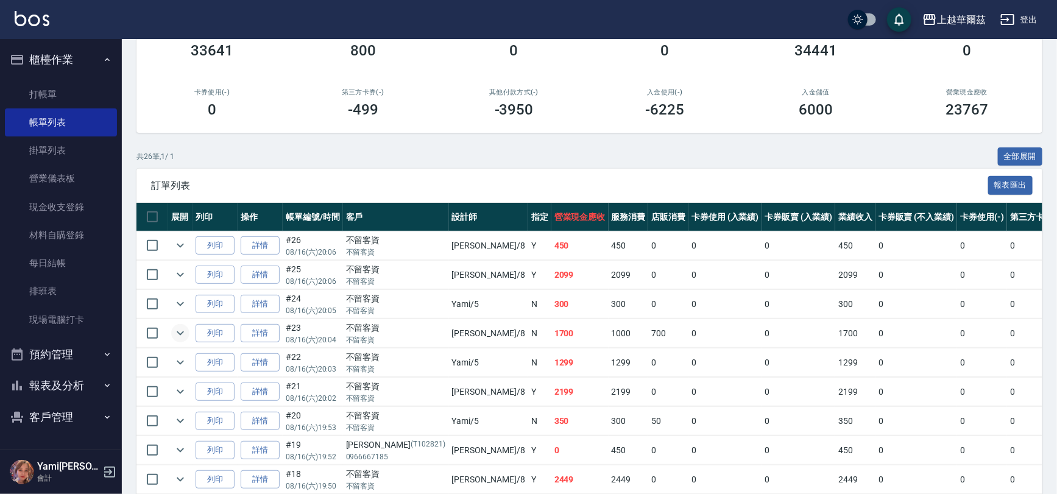
click at [182, 331] on icon "expand row" at bounding box center [180, 333] width 7 height 4
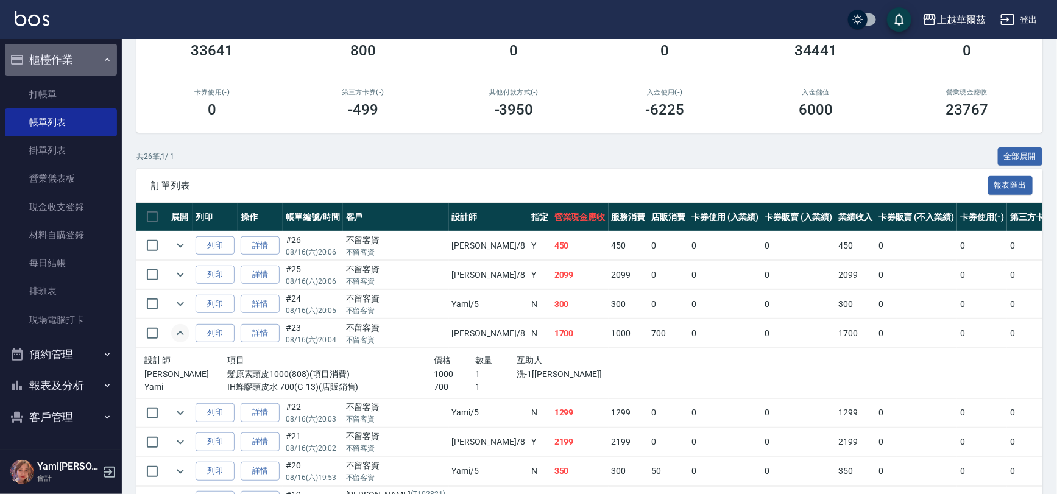
click at [55, 62] on button "櫃檯作業" at bounding box center [61, 60] width 112 height 32
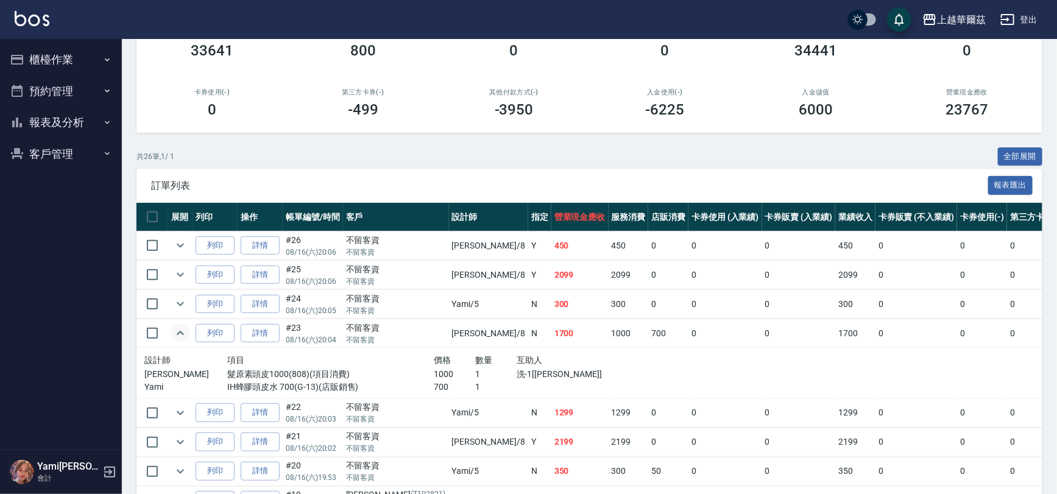
click at [63, 116] on button "報表及分析" at bounding box center [61, 123] width 112 height 32
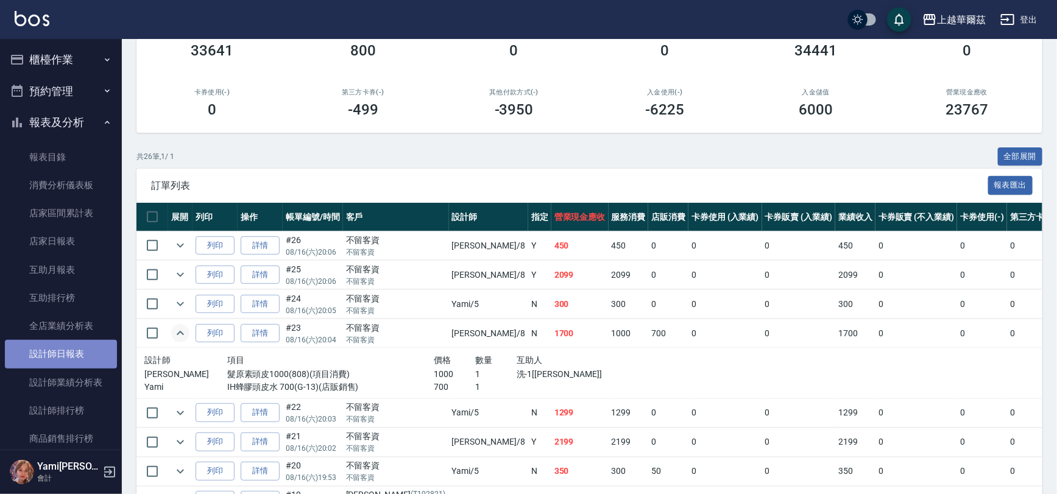
click at [71, 351] on link "設計師日報表" at bounding box center [61, 354] width 112 height 28
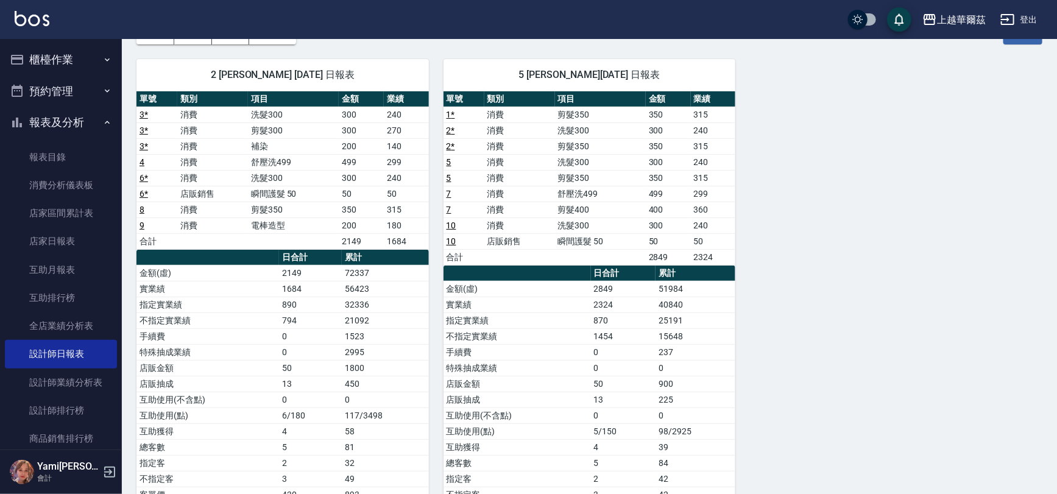
scroll to position [78, 0]
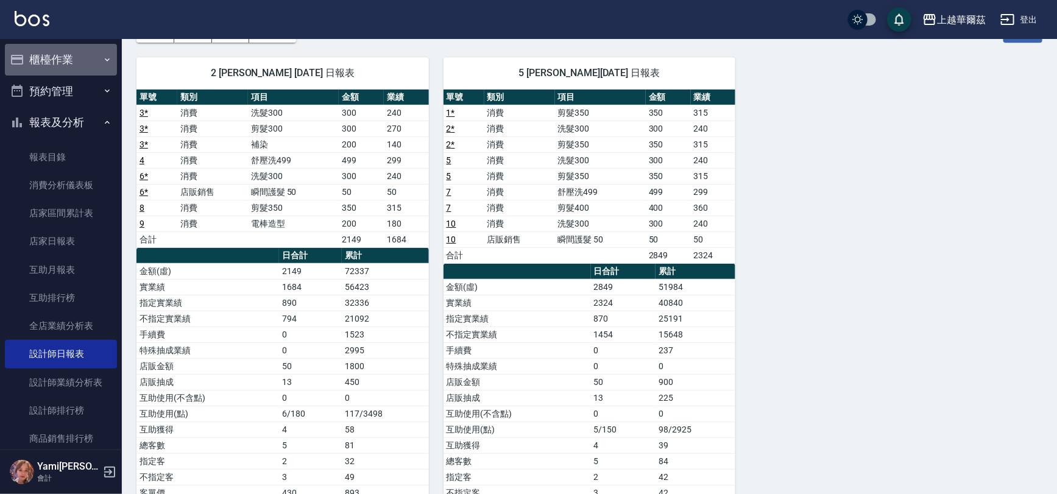
click at [64, 58] on button "櫃檯作業" at bounding box center [61, 60] width 112 height 32
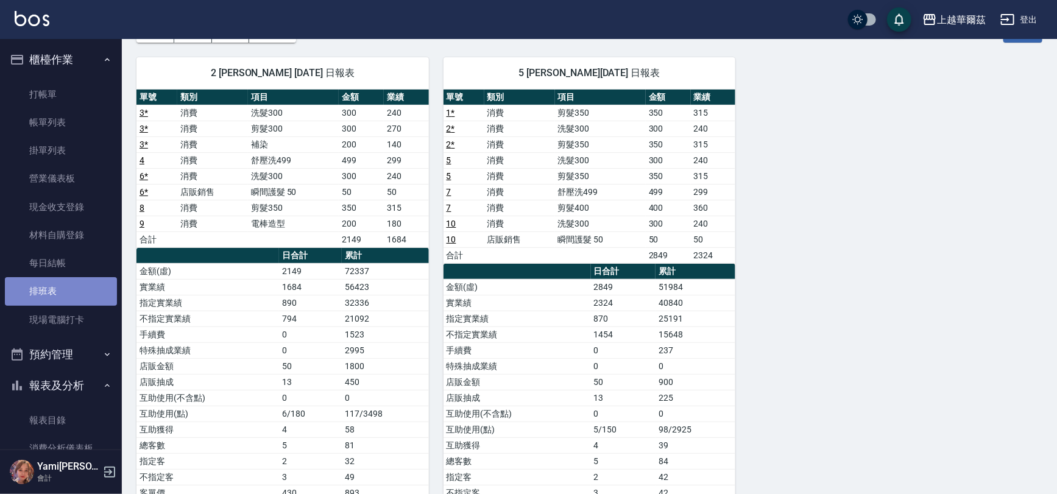
click at [68, 293] on link "排班表" at bounding box center [61, 291] width 112 height 28
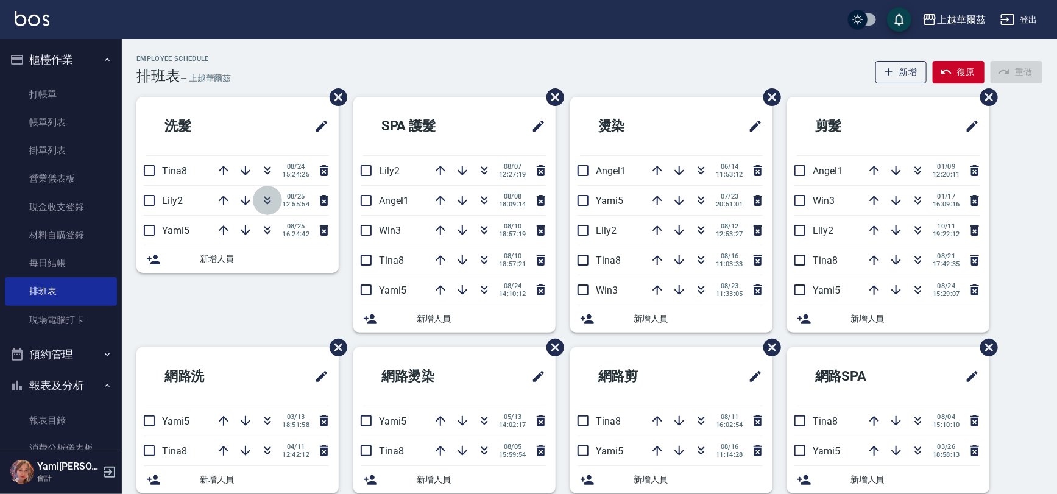
click at [272, 194] on icon "button" at bounding box center [267, 200] width 15 height 15
